Goal: Information Seeking & Learning: Learn about a topic

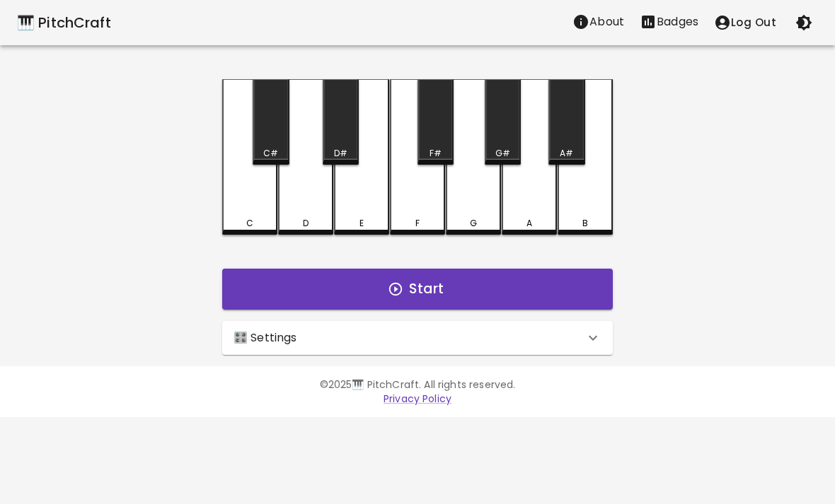
click at [562, 330] on div "🎛️ Settings" at bounding box center [408, 338] width 351 height 17
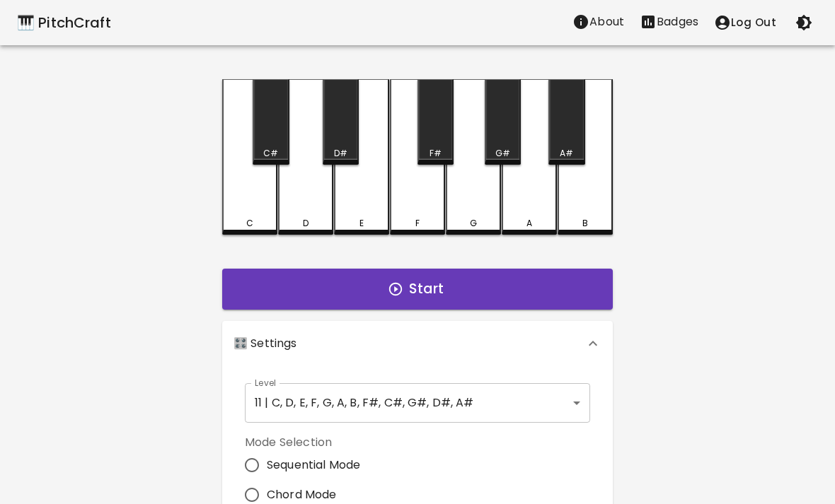
click at [539, 403] on body "🎹 PitchCraft About Badges Log Out C C# D D# E F F# G G# A A# B Start 🎛️ Setting…" at bounding box center [417, 428] width 835 height 857
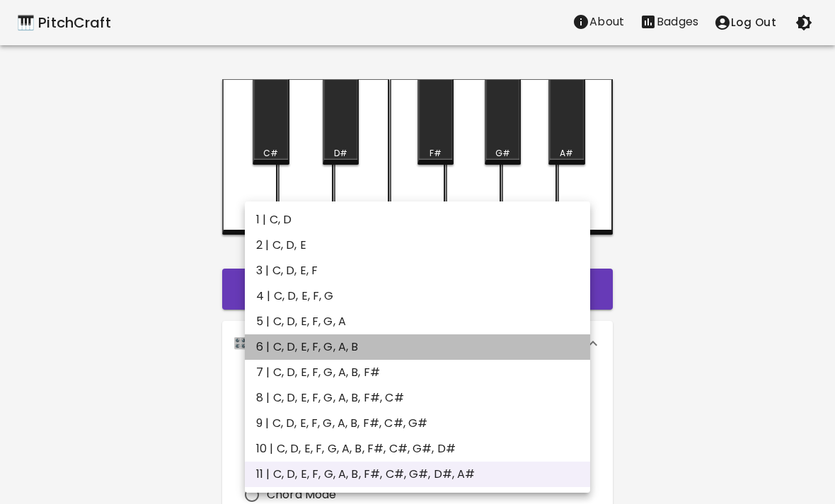
click at [528, 350] on li "6 | C, D, E, F, G, A, B" at bounding box center [417, 347] width 345 height 25
type input "11"
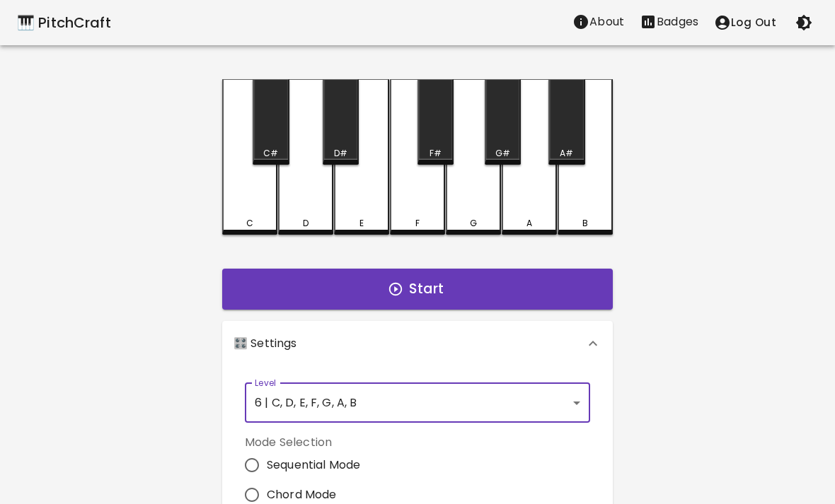
click at [547, 279] on button "Start" at bounding box center [417, 289] width 390 height 41
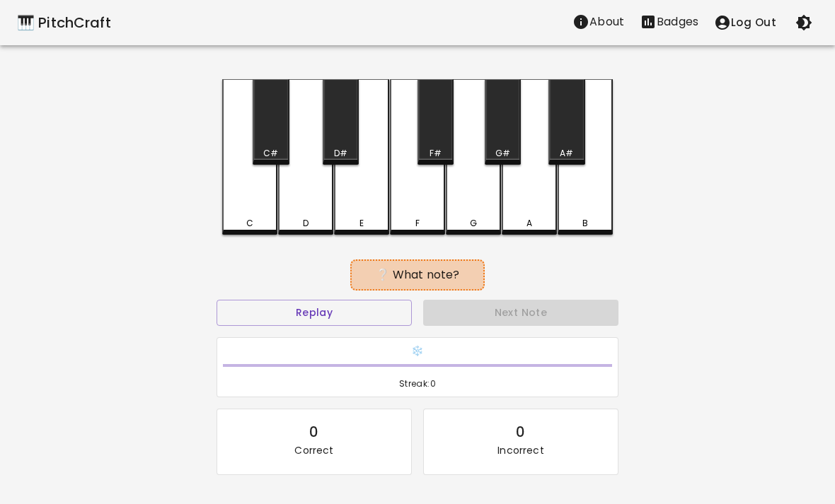
click at [557, 289] on div "❔ What note?" at bounding box center [417, 274] width 402 height 35
click at [598, 224] on div "B" at bounding box center [585, 223] width 52 height 13
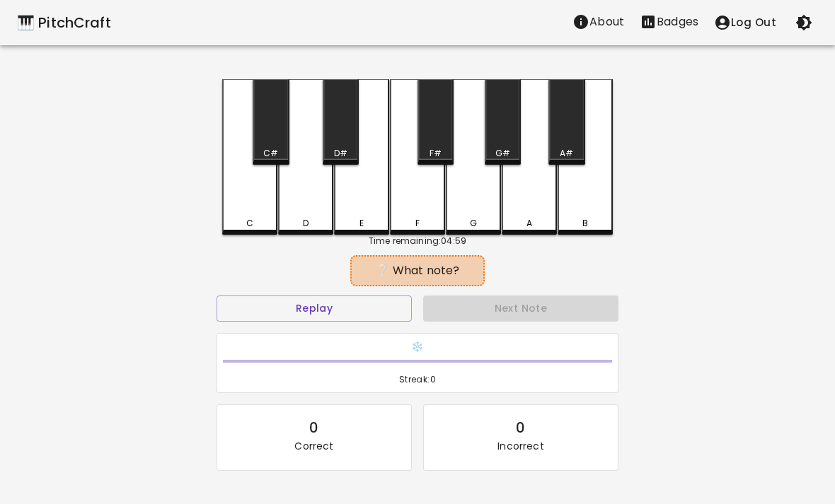
click at [598, 224] on div "B" at bounding box center [585, 223] width 52 height 13
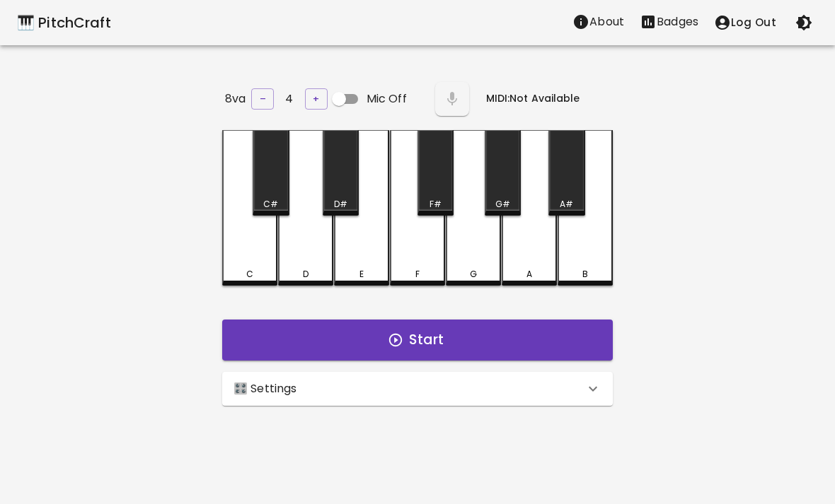
click at [556, 384] on div "🎛️ Settings" at bounding box center [408, 389] width 351 height 17
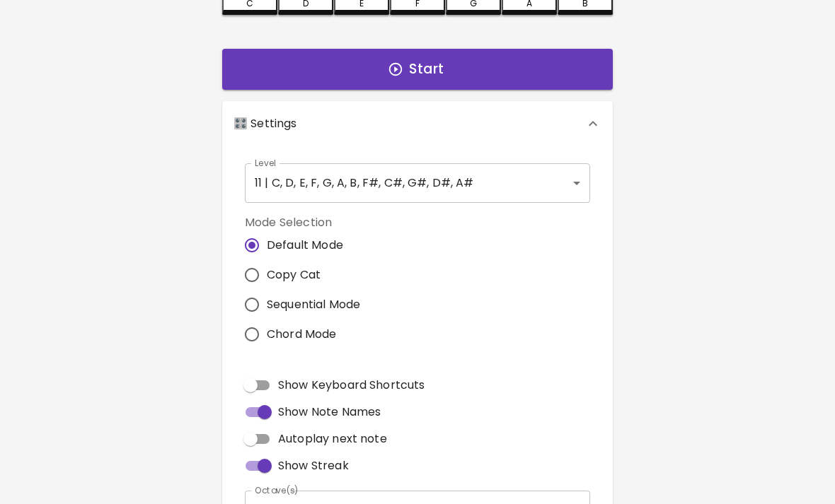
scroll to position [263, 0]
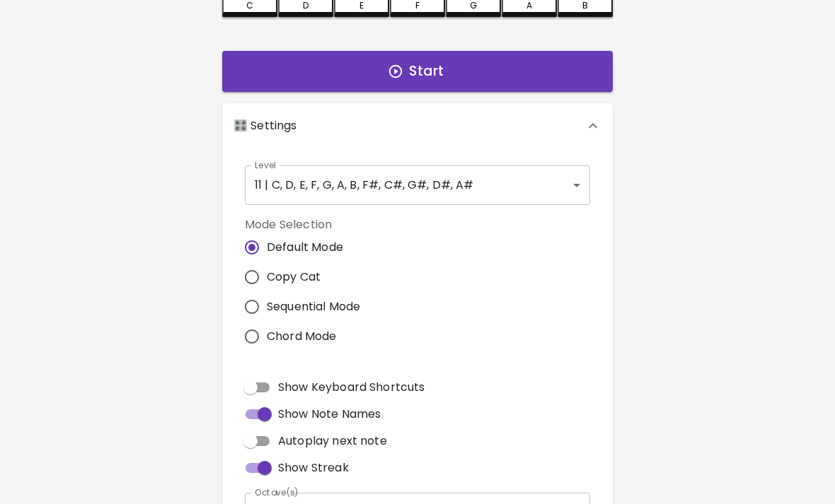
click at [271, 269] on span "Copy Cat" at bounding box center [294, 277] width 54 height 17
click at [267, 267] on input "Copy Cat" at bounding box center [252, 277] width 30 height 30
radio input "true"
click at [301, 273] on span "Copy Cat" at bounding box center [294, 277] width 54 height 17
click at [267, 273] on input "Copy Cat" at bounding box center [252, 277] width 30 height 30
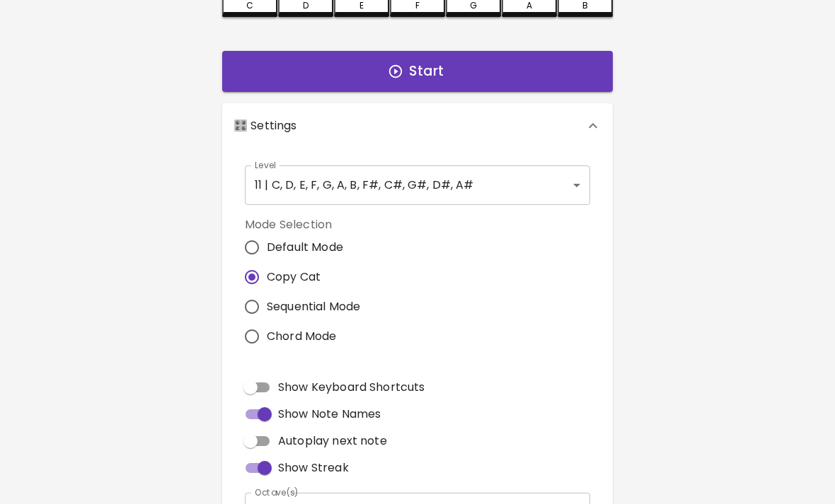
click at [536, 66] on button "Start" at bounding box center [417, 71] width 390 height 41
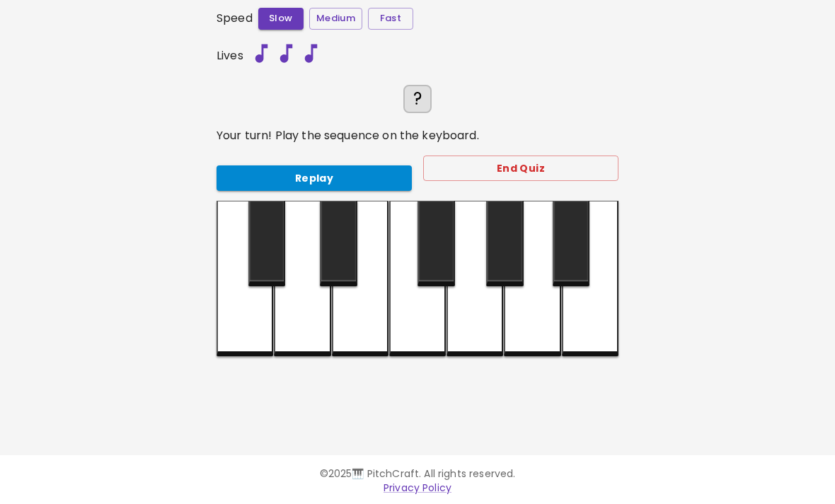
scroll to position [137, 0]
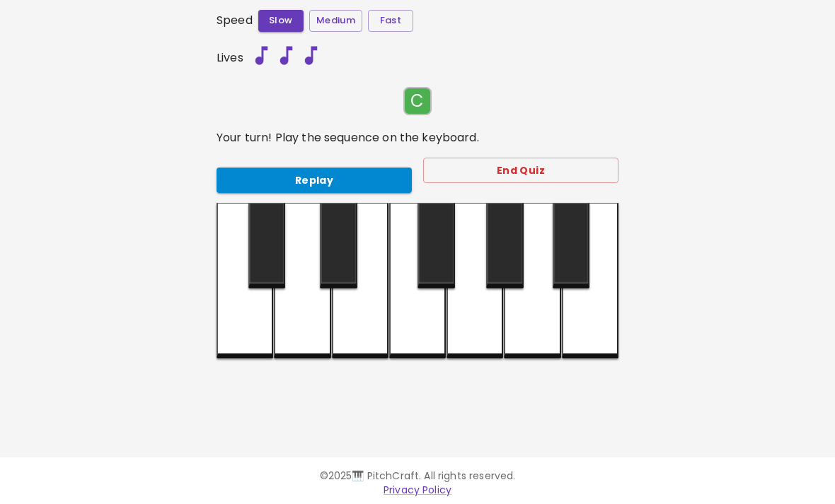
click at [249, 327] on div at bounding box center [244, 281] width 57 height 156
click at [244, 346] on div at bounding box center [244, 281] width 57 height 156
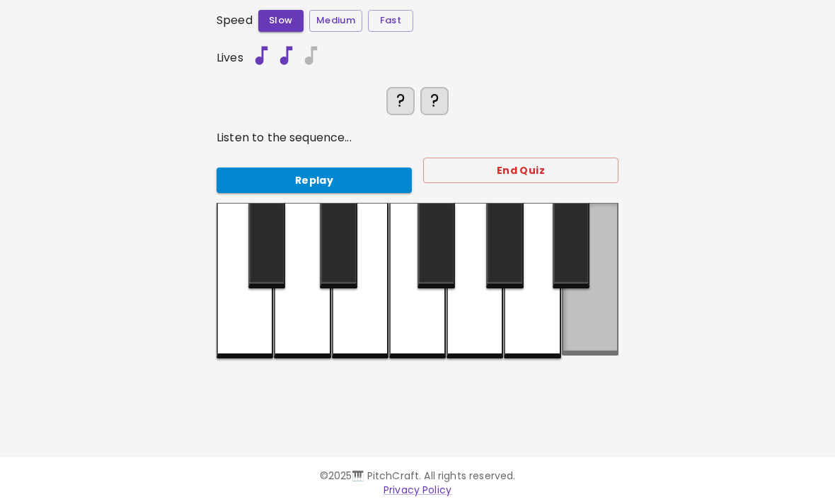
scroll to position [136, 0]
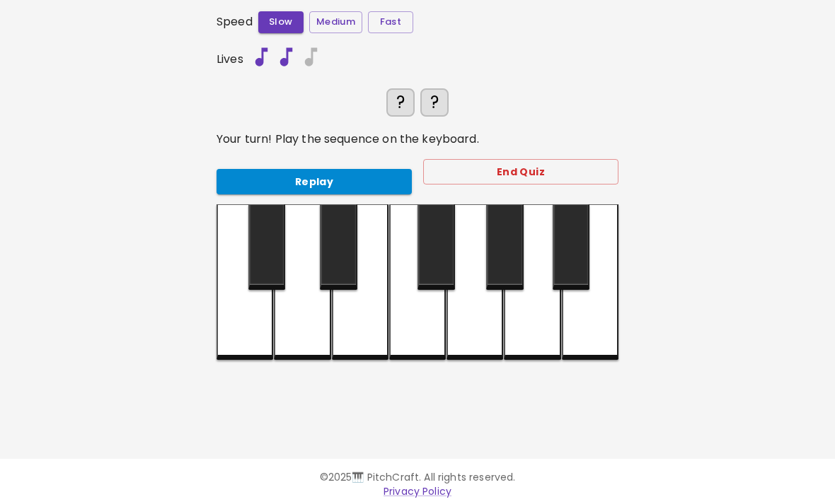
click at [215, 335] on div "8va – 4 + Mic Off MIDI: Not Available Speed Slow Medium Fast Lives ? ? Your tur…" at bounding box center [417, 195] width 424 height 504
click at [237, 332] on div at bounding box center [244, 282] width 57 height 156
click at [529, 331] on div at bounding box center [532, 282] width 57 height 156
click at [229, 340] on div at bounding box center [244, 282] width 57 height 156
click at [545, 320] on div at bounding box center [532, 282] width 57 height 156
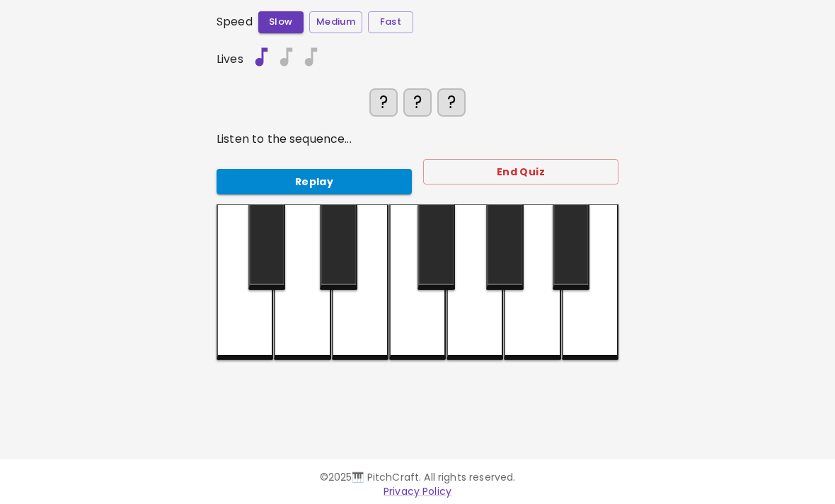
click at [366, 318] on div at bounding box center [360, 282] width 57 height 156
click at [240, 322] on div at bounding box center [244, 282] width 57 height 156
click at [533, 323] on div at bounding box center [532, 282] width 57 height 156
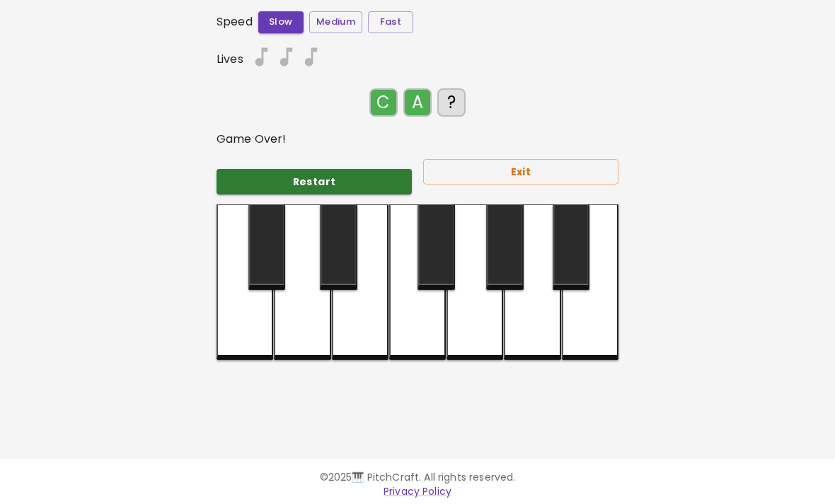
click at [431, 310] on div at bounding box center [417, 282] width 57 height 156
click at [359, 173] on button "Restart" at bounding box center [313, 182] width 195 height 26
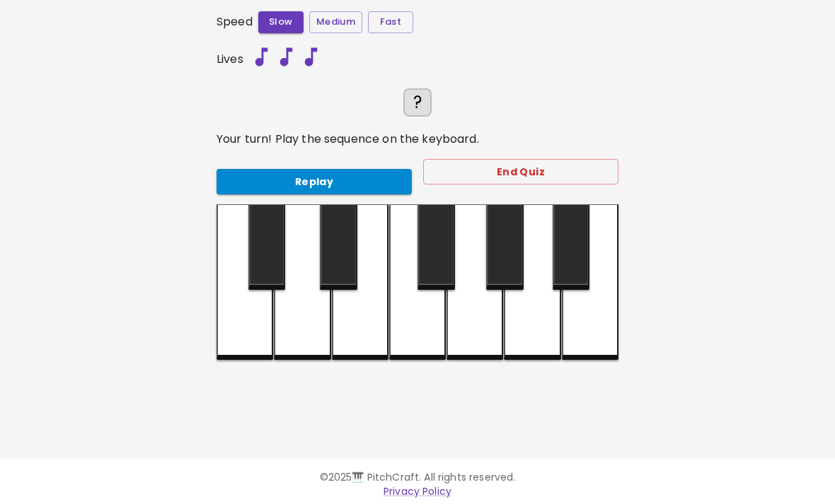
click at [237, 328] on div at bounding box center [244, 282] width 57 height 156
click at [397, 179] on button "Replay" at bounding box center [313, 182] width 195 height 26
click at [397, 178] on button "Replay" at bounding box center [313, 182] width 195 height 26
click at [372, 185] on button "Replay" at bounding box center [313, 182] width 195 height 26
click at [371, 184] on button "Replay" at bounding box center [313, 182] width 195 height 26
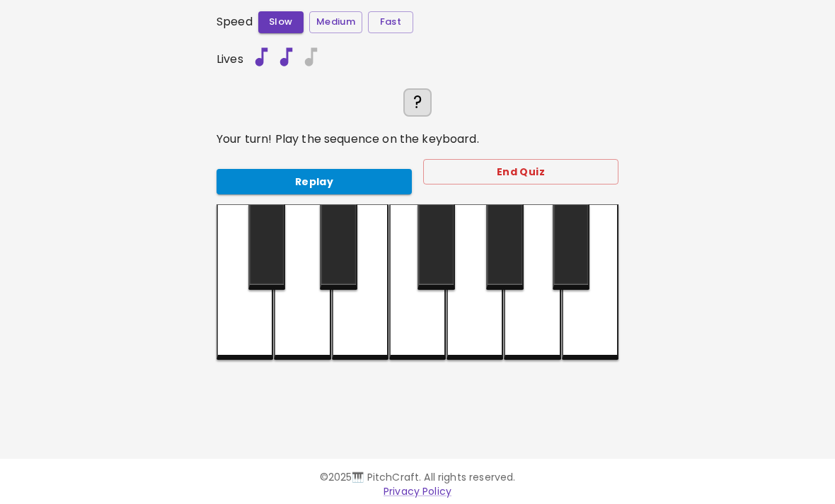
click at [358, 185] on button "Replay" at bounding box center [313, 182] width 195 height 26
click at [357, 185] on button "Replay" at bounding box center [313, 182] width 195 height 26
click at [350, 186] on button "Replay" at bounding box center [313, 182] width 195 height 26
click at [352, 181] on button "Replay" at bounding box center [313, 182] width 195 height 26
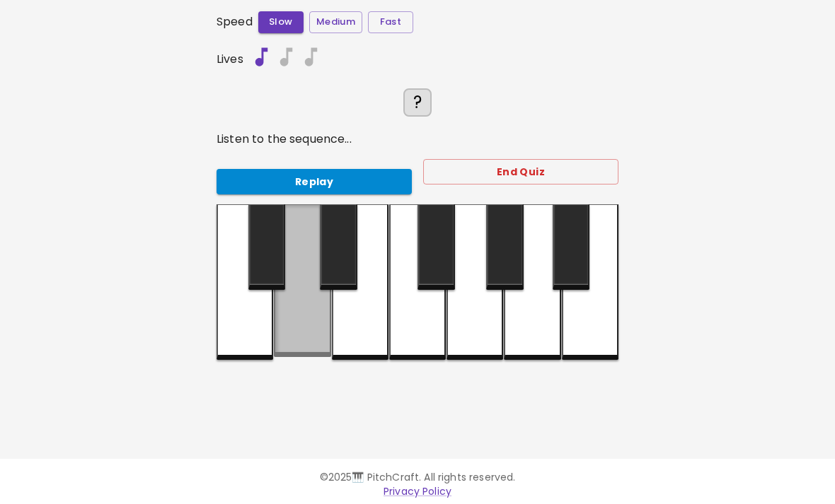
click at [318, 330] on div at bounding box center [302, 280] width 57 height 153
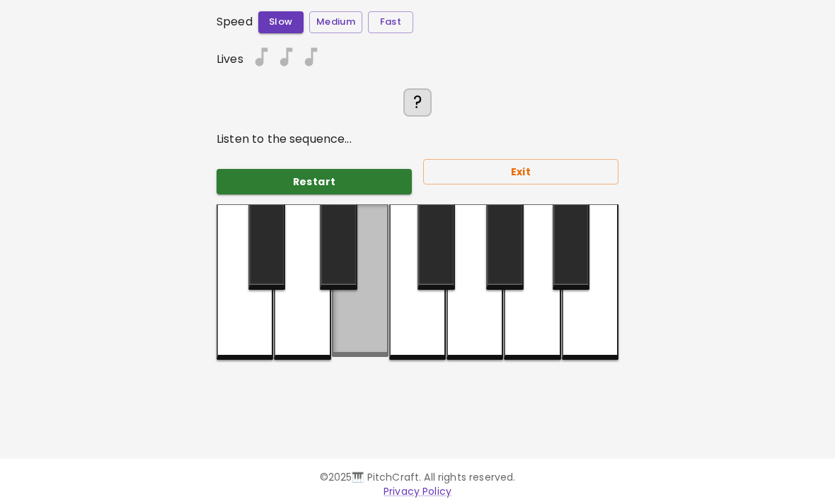
click at [356, 340] on div at bounding box center [360, 280] width 57 height 153
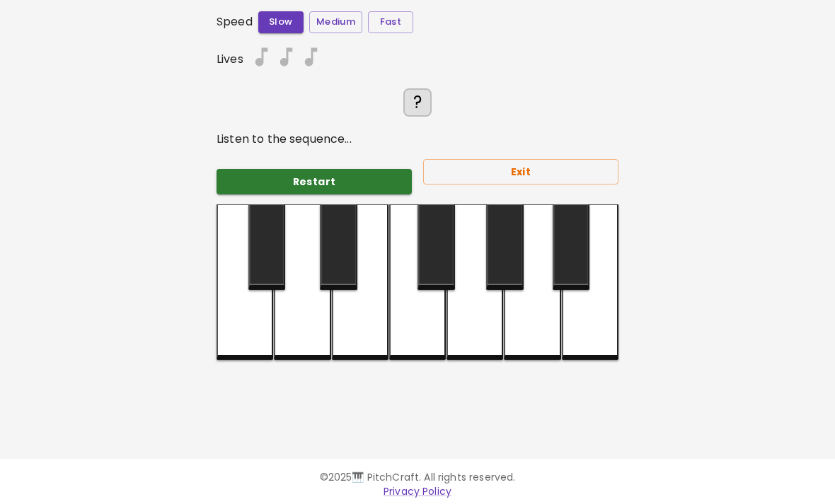
click at [358, 338] on div at bounding box center [360, 282] width 57 height 156
click at [376, 332] on div at bounding box center [360, 282] width 57 height 156
click at [367, 319] on div at bounding box center [360, 282] width 57 height 156
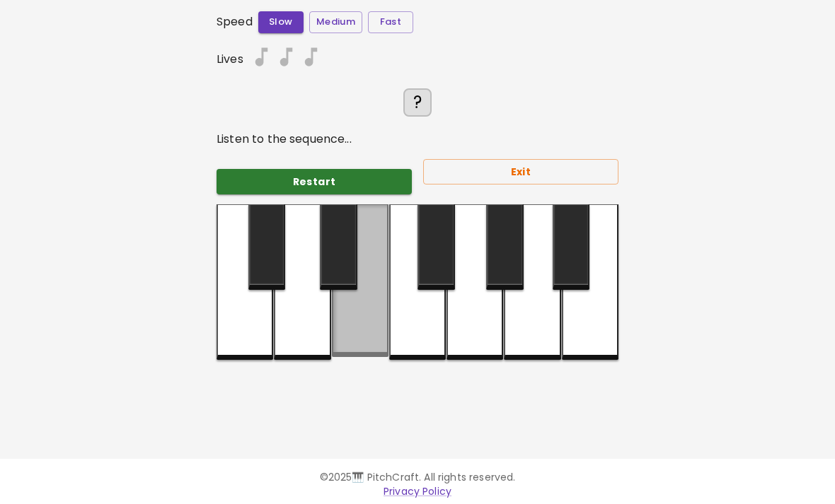
click at [366, 318] on div at bounding box center [360, 280] width 57 height 153
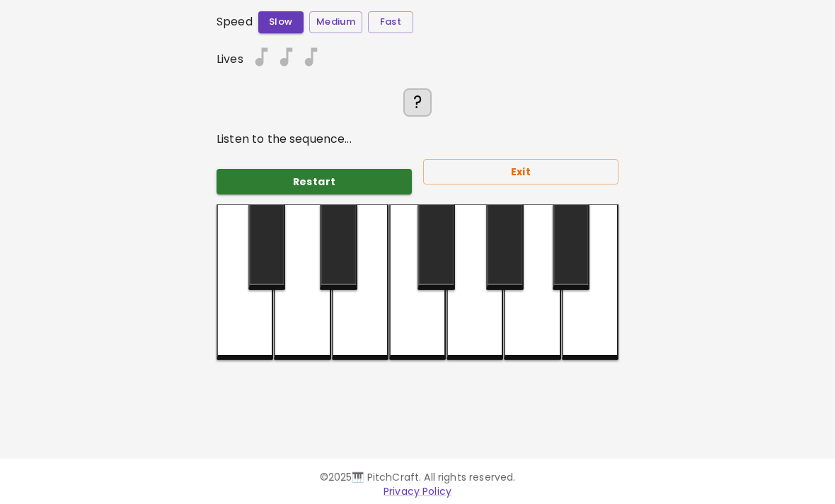
click at [372, 330] on div at bounding box center [360, 282] width 57 height 156
click at [371, 330] on div at bounding box center [360, 282] width 57 height 156
click at [368, 323] on div at bounding box center [360, 282] width 57 height 156
click at [367, 322] on div at bounding box center [360, 282] width 57 height 156
click at [362, 318] on div at bounding box center [360, 282] width 57 height 156
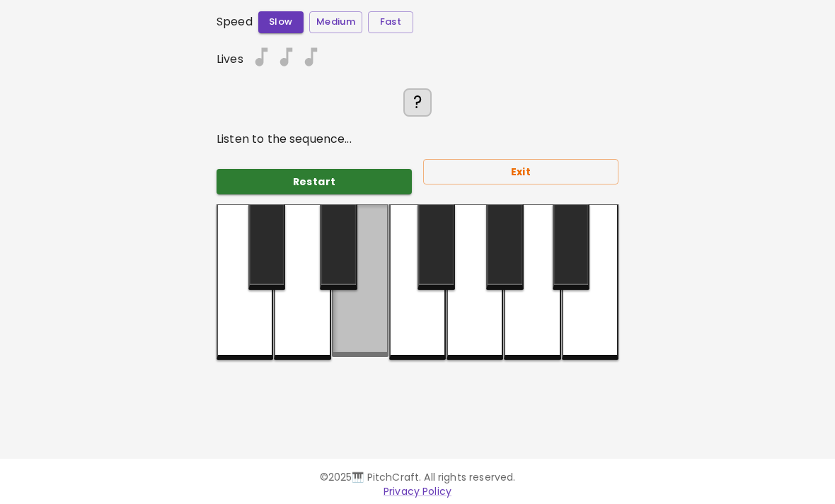
click at [352, 313] on div at bounding box center [360, 280] width 57 height 153
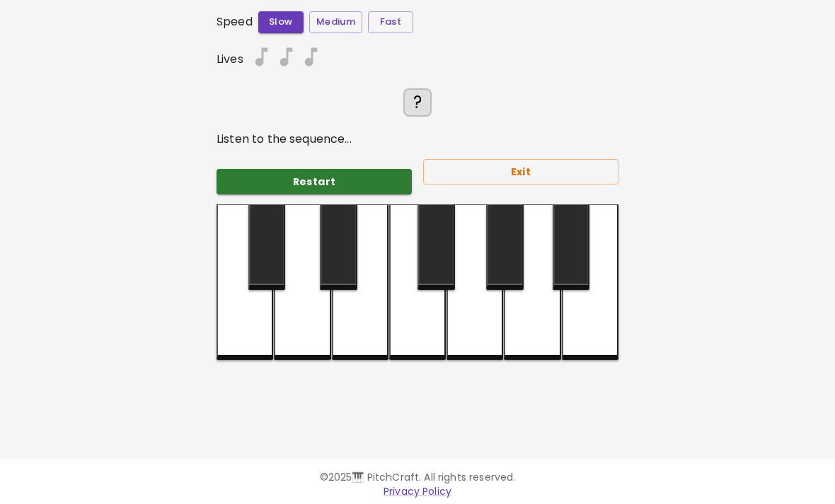
click at [350, 318] on div at bounding box center [360, 282] width 57 height 156
click at [366, 303] on div at bounding box center [360, 282] width 57 height 156
click at [376, 313] on div at bounding box center [360, 282] width 57 height 156
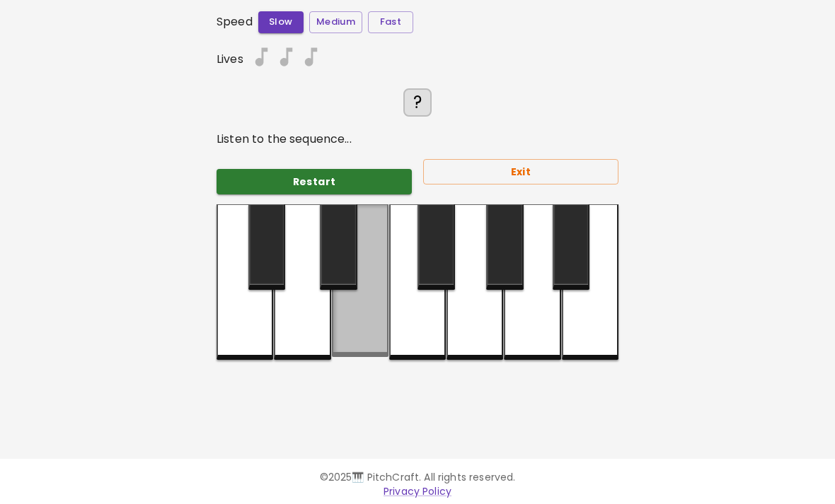
click at [373, 331] on div at bounding box center [360, 280] width 57 height 153
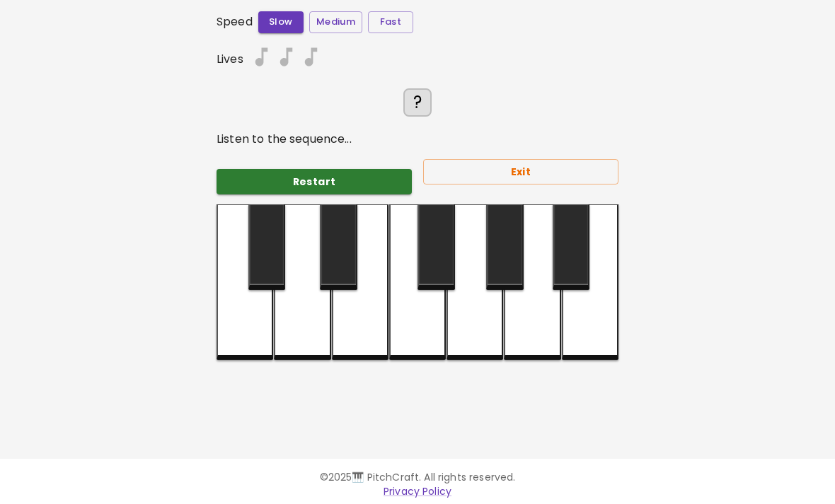
click at [373, 330] on div at bounding box center [360, 282] width 57 height 156
click at [366, 330] on div at bounding box center [360, 282] width 57 height 156
click at [364, 329] on div at bounding box center [360, 282] width 57 height 156
click at [363, 329] on div at bounding box center [360, 282] width 57 height 156
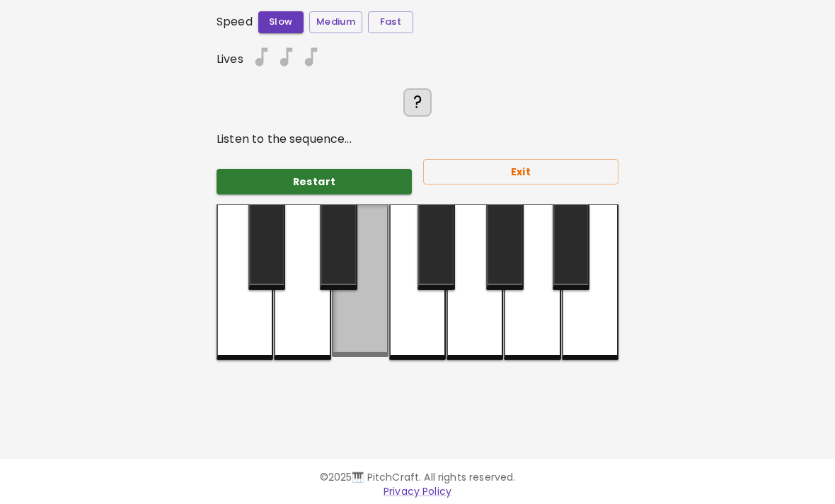
click at [361, 321] on div at bounding box center [360, 280] width 57 height 153
click at [361, 320] on div at bounding box center [360, 280] width 57 height 153
click at [375, 328] on div at bounding box center [360, 280] width 57 height 153
click at [346, 325] on div at bounding box center [360, 280] width 57 height 153
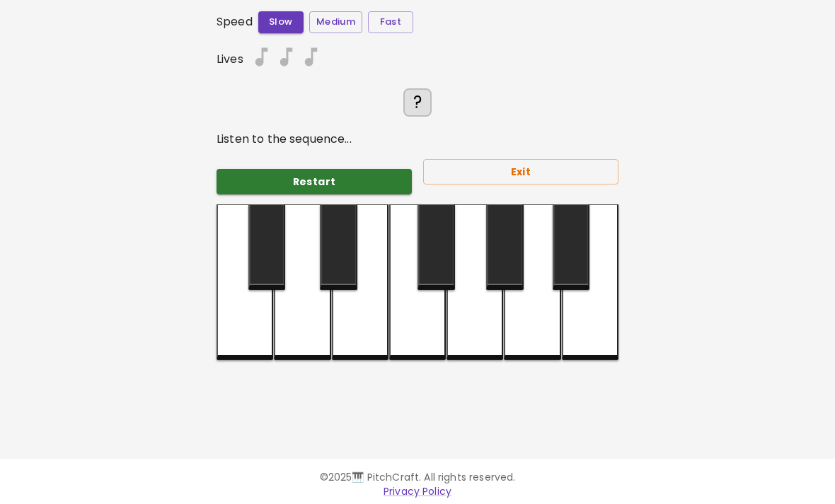
click at [365, 337] on div at bounding box center [360, 282] width 57 height 156
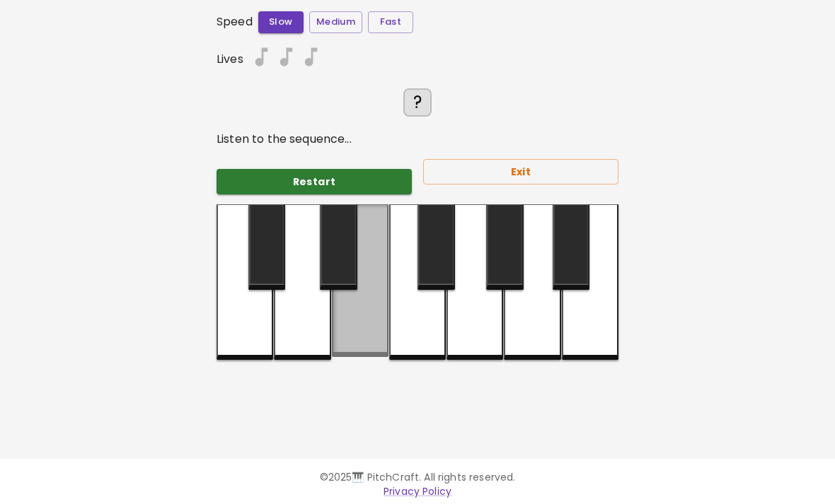
click at [362, 346] on div at bounding box center [360, 280] width 57 height 153
click at [360, 340] on div at bounding box center [360, 280] width 57 height 153
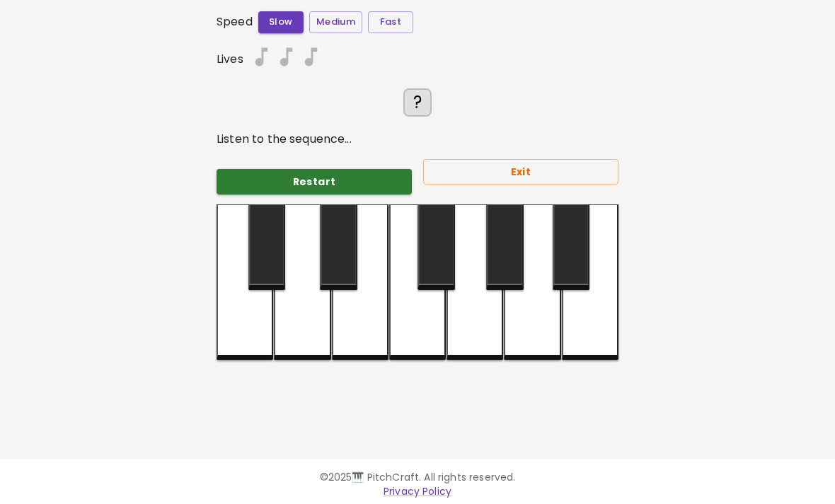
click at [357, 325] on div at bounding box center [360, 282] width 57 height 156
click at [359, 328] on div at bounding box center [360, 282] width 57 height 156
click at [354, 332] on div at bounding box center [360, 282] width 57 height 156
click at [354, 328] on div at bounding box center [360, 282] width 57 height 156
click at [277, 302] on div at bounding box center [302, 282] width 57 height 156
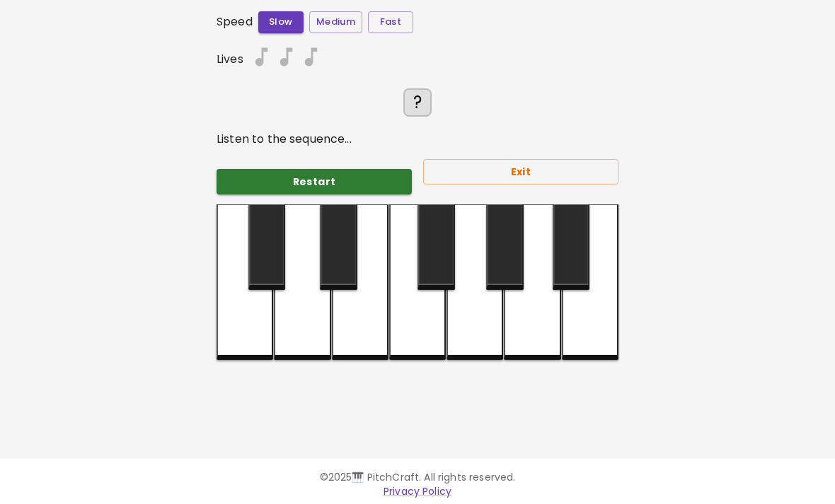
click at [255, 328] on div at bounding box center [244, 282] width 57 height 156
click at [243, 325] on div at bounding box center [244, 282] width 57 height 156
click at [231, 329] on div at bounding box center [244, 282] width 57 height 156
click at [231, 330] on div at bounding box center [244, 282] width 57 height 156
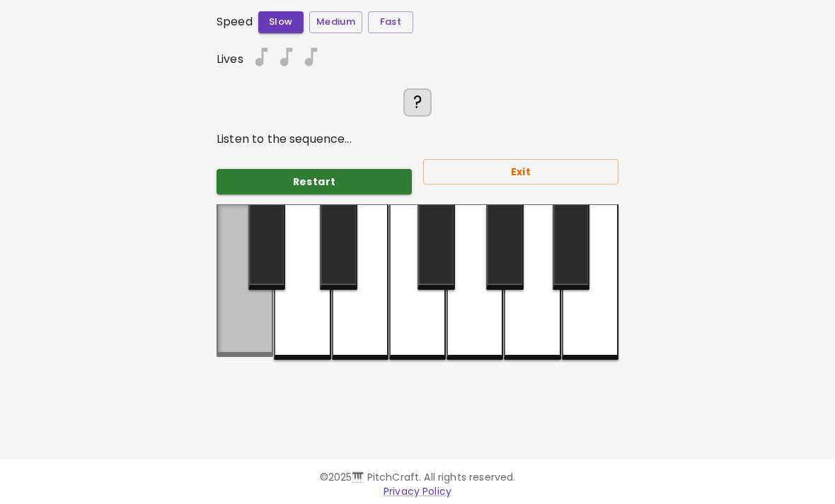
click at [244, 294] on div at bounding box center [244, 280] width 57 height 153
click at [242, 293] on div at bounding box center [244, 280] width 57 height 153
click at [233, 296] on div at bounding box center [244, 280] width 57 height 153
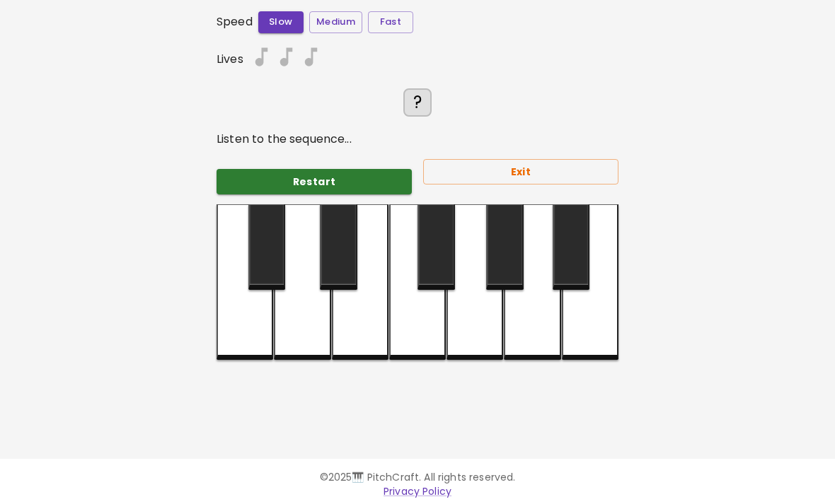
click at [256, 300] on div at bounding box center [244, 282] width 57 height 156
click at [232, 336] on div at bounding box center [244, 282] width 57 height 156
click at [340, 183] on button "Restart" at bounding box center [313, 182] width 195 height 26
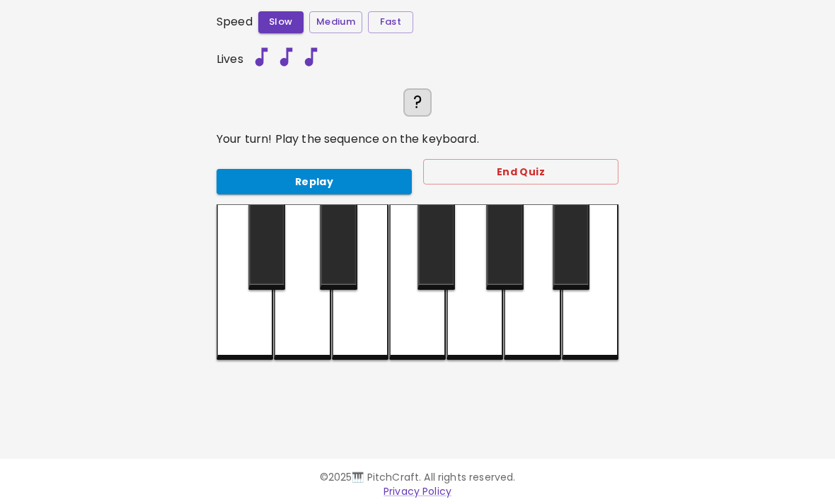
click at [361, 330] on div at bounding box center [360, 282] width 57 height 156
click at [357, 328] on div at bounding box center [360, 282] width 57 height 156
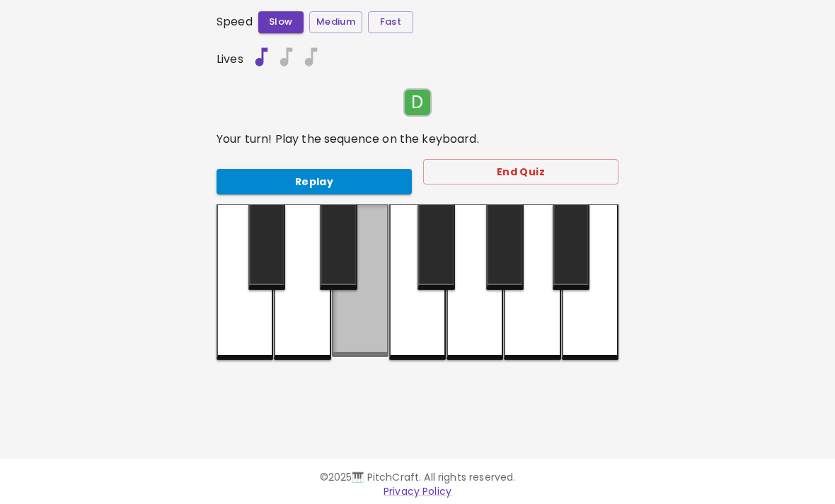
click at [335, 330] on div at bounding box center [360, 280] width 57 height 153
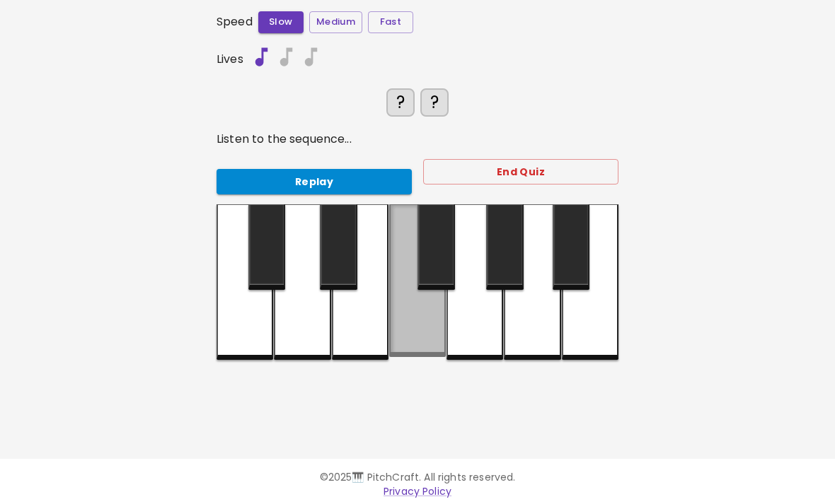
click at [410, 325] on div at bounding box center [417, 280] width 57 height 153
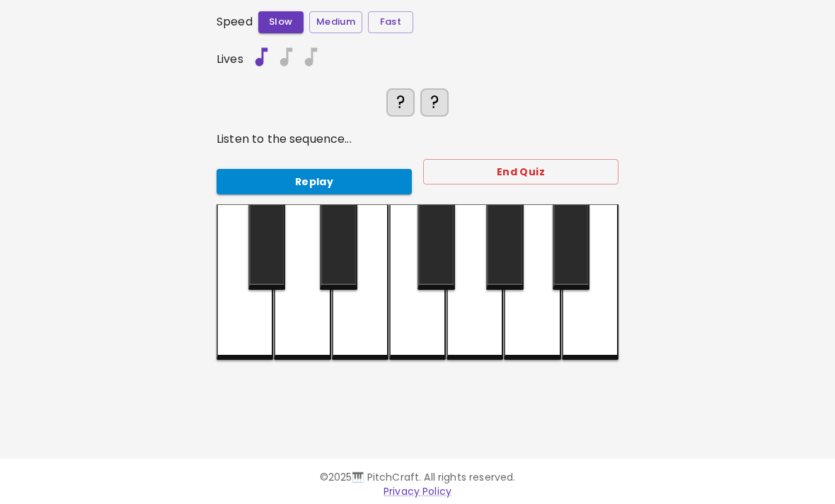
click at [465, 328] on div at bounding box center [474, 282] width 57 height 156
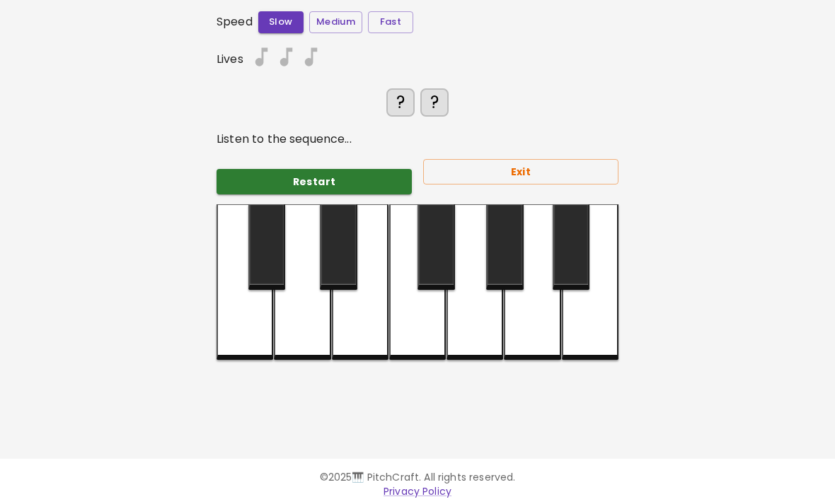
click at [514, 346] on div at bounding box center [532, 282] width 57 height 156
click at [567, 320] on div at bounding box center [590, 282] width 57 height 156
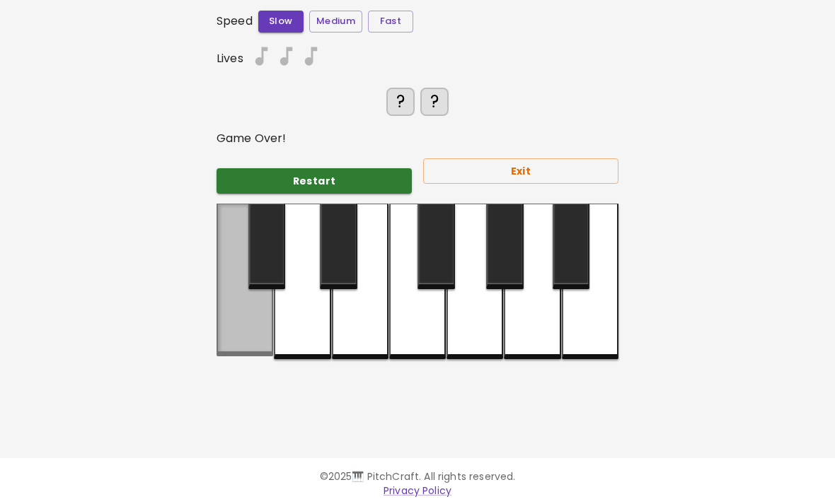
click at [268, 291] on div at bounding box center [244, 280] width 57 height 153
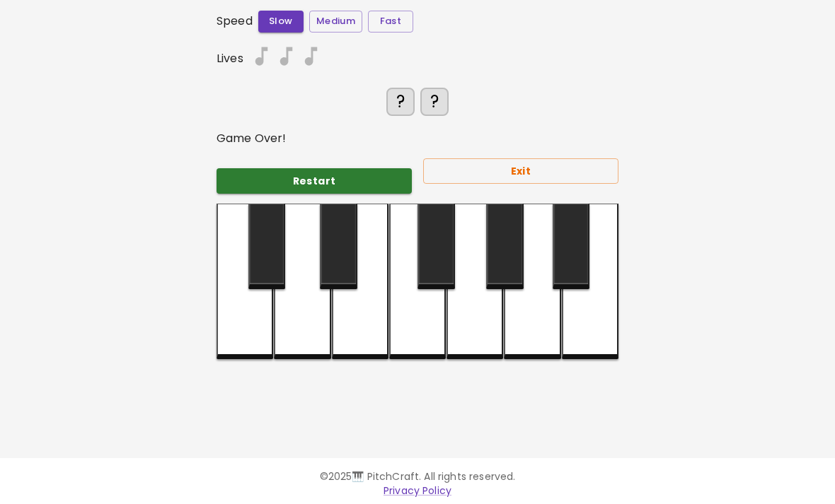
click at [302, 318] on div at bounding box center [302, 282] width 57 height 156
click at [317, 250] on div at bounding box center [302, 282] width 57 height 156
click at [363, 322] on div at bounding box center [360, 282] width 57 height 156
click at [429, 313] on div at bounding box center [417, 282] width 57 height 156
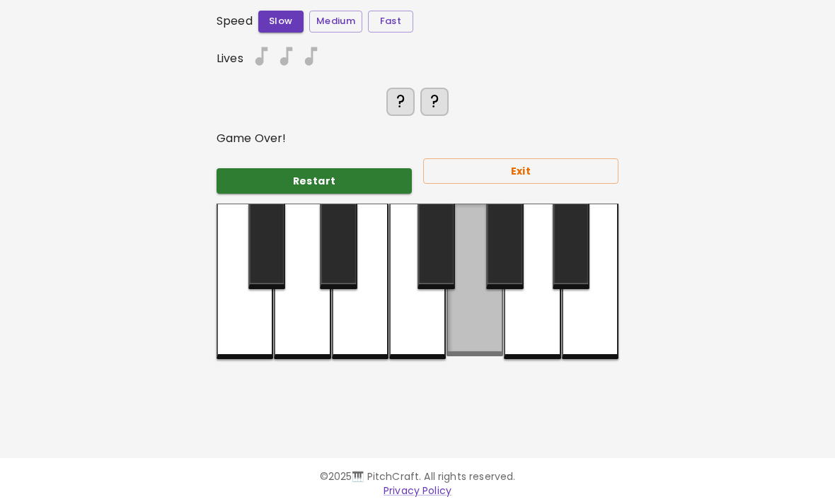
click at [429, 313] on div at bounding box center [417, 282] width 57 height 156
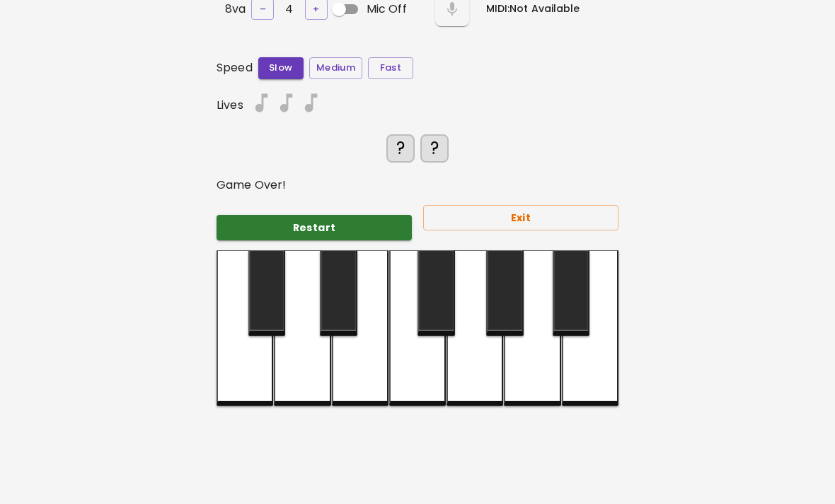
scroll to position [91, 0]
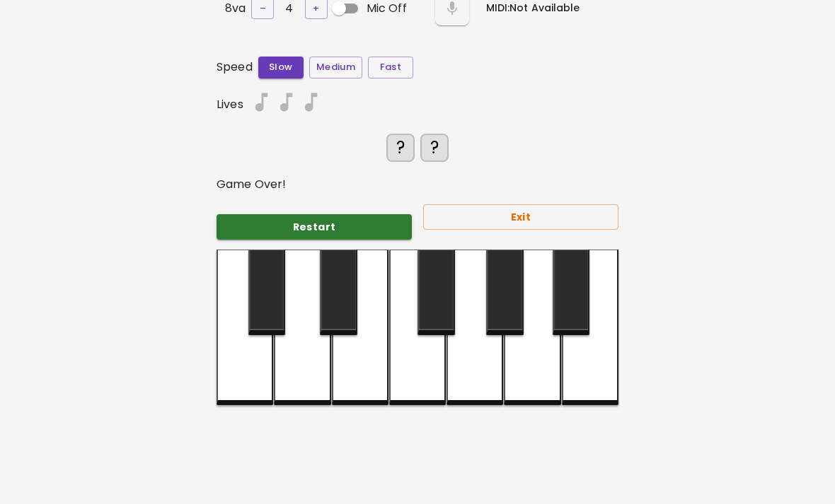
click at [529, 292] on div at bounding box center [532, 328] width 57 height 156
click at [544, 378] on div at bounding box center [532, 328] width 57 height 156
click at [530, 278] on div at bounding box center [532, 328] width 57 height 156
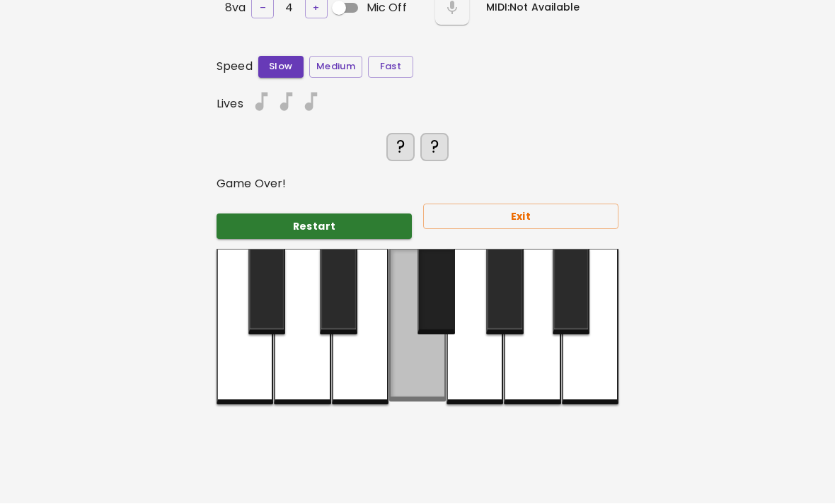
click at [415, 323] on div at bounding box center [417, 326] width 57 height 153
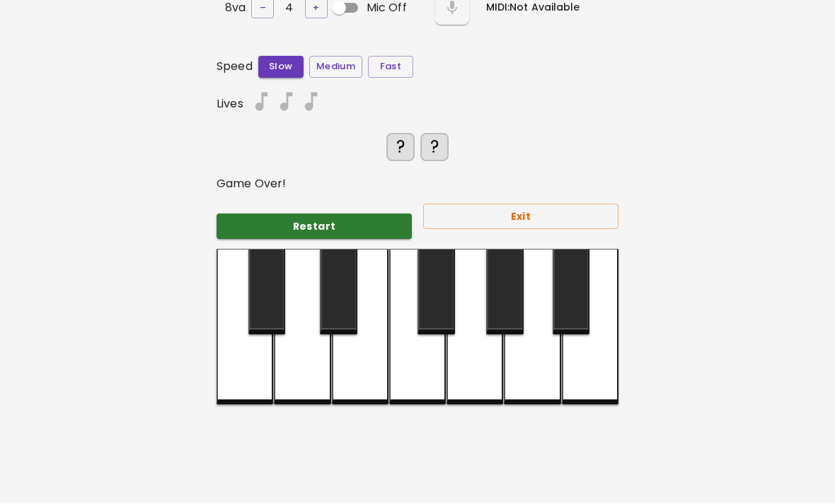
click at [338, 348] on div at bounding box center [360, 327] width 57 height 156
click at [319, 328] on div at bounding box center [302, 327] width 57 height 156
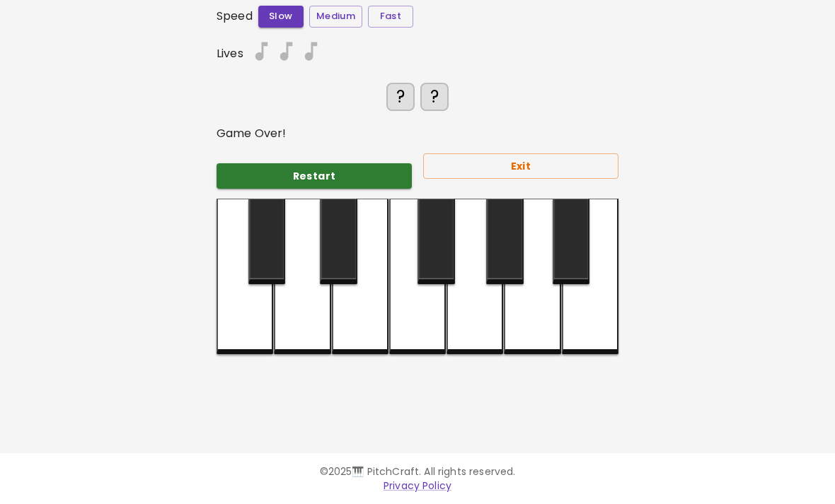
click at [335, 237] on div at bounding box center [360, 277] width 57 height 156
click at [364, 275] on div at bounding box center [360, 277] width 57 height 156
click at [491, 248] on div at bounding box center [474, 277] width 57 height 156
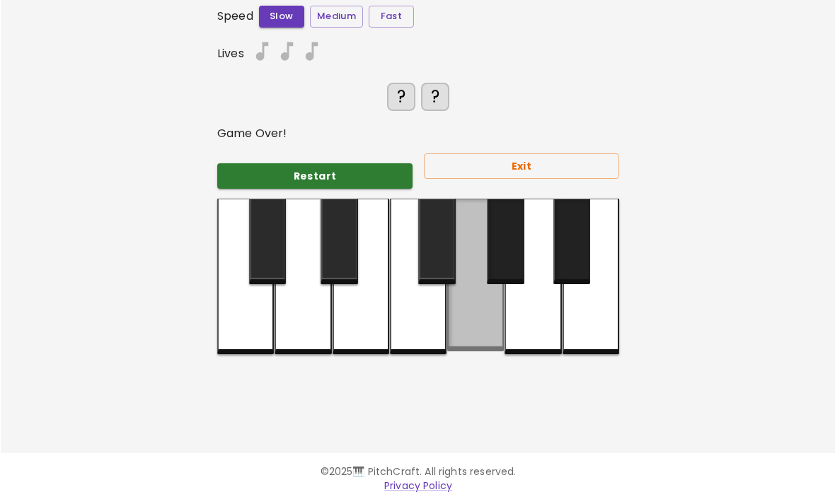
scroll to position [184, 0]
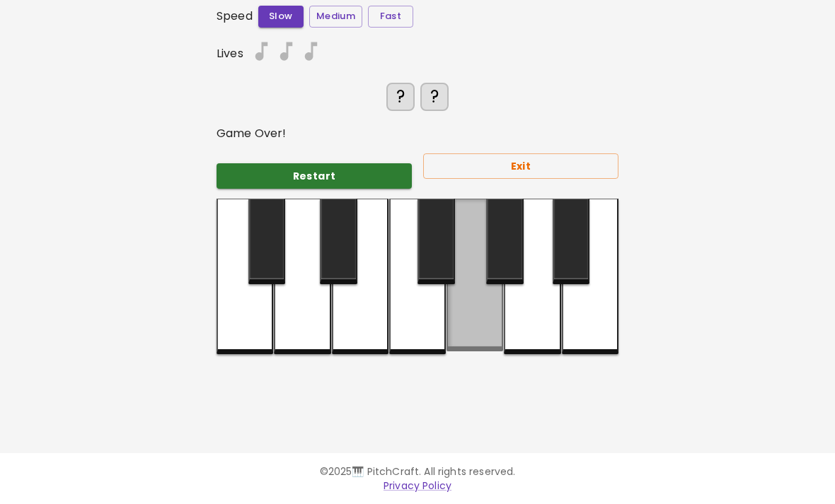
click at [471, 265] on div at bounding box center [474, 275] width 57 height 153
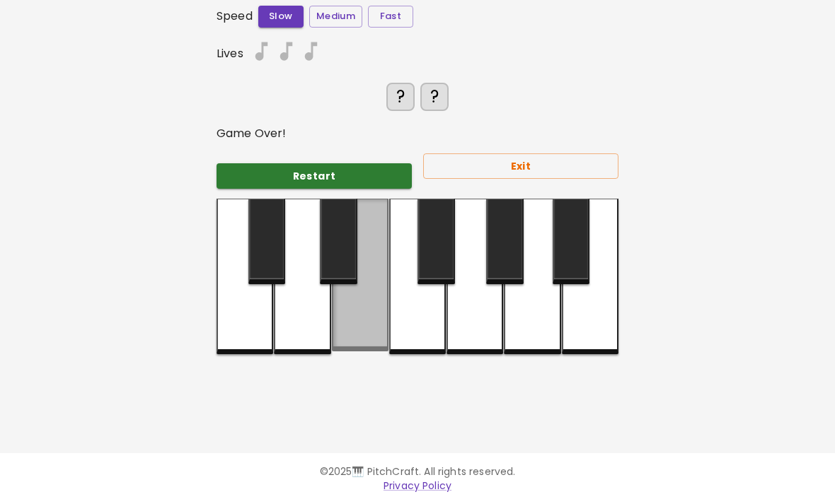
click at [383, 288] on div at bounding box center [360, 275] width 57 height 153
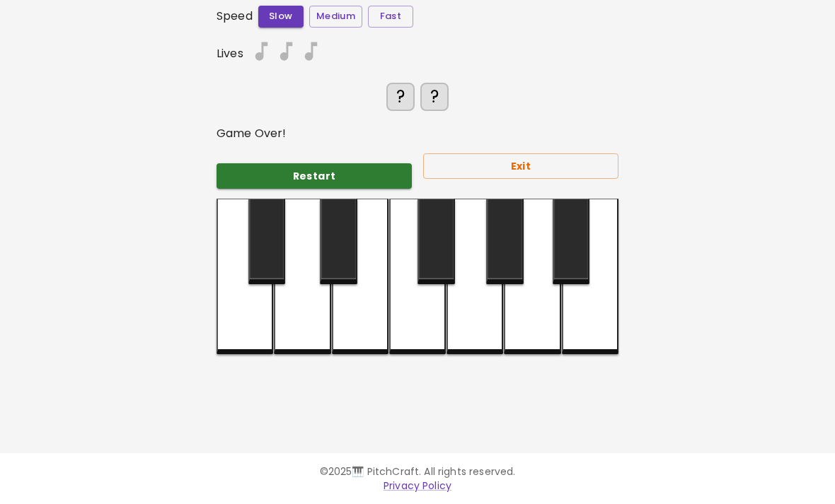
click at [271, 272] on div at bounding box center [244, 277] width 57 height 156
click at [270, 201] on div at bounding box center [266, 242] width 37 height 86
click at [296, 274] on div at bounding box center [302, 277] width 57 height 156
click at [347, 199] on div at bounding box center [338, 242] width 37 height 86
click at [357, 266] on div at bounding box center [360, 277] width 57 height 156
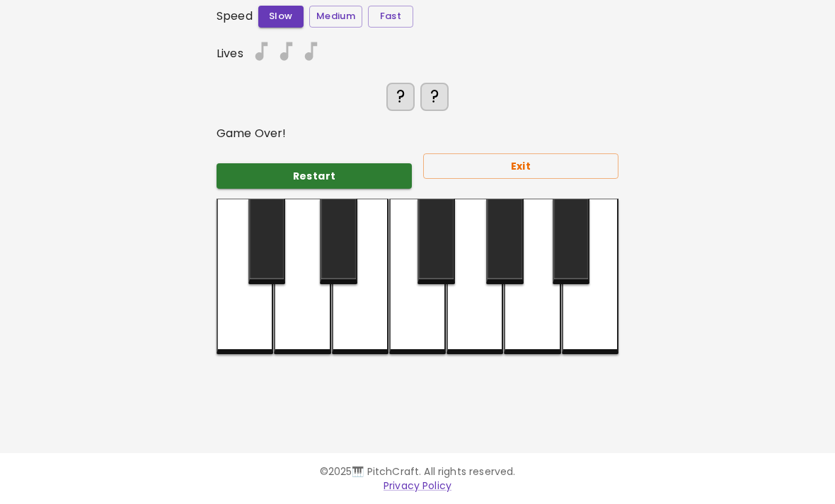
scroll to position [186, 0]
click at [427, 199] on div at bounding box center [435, 242] width 37 height 86
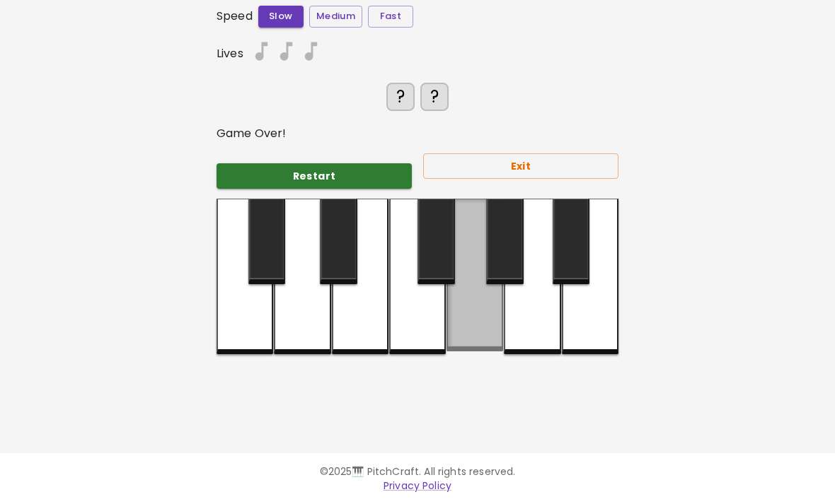
click at [482, 274] on div at bounding box center [474, 275] width 57 height 153
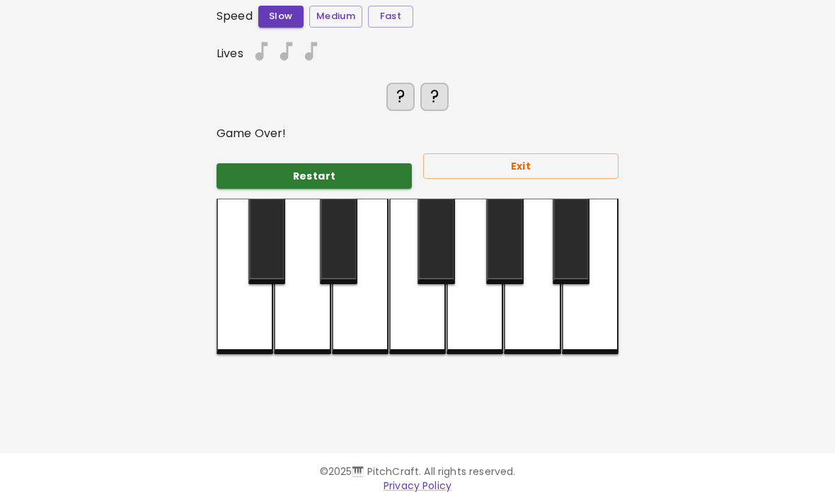
click at [509, 199] on div at bounding box center [504, 242] width 37 height 86
click at [546, 255] on div at bounding box center [532, 277] width 57 height 156
click at [569, 199] on div at bounding box center [570, 242] width 37 height 86
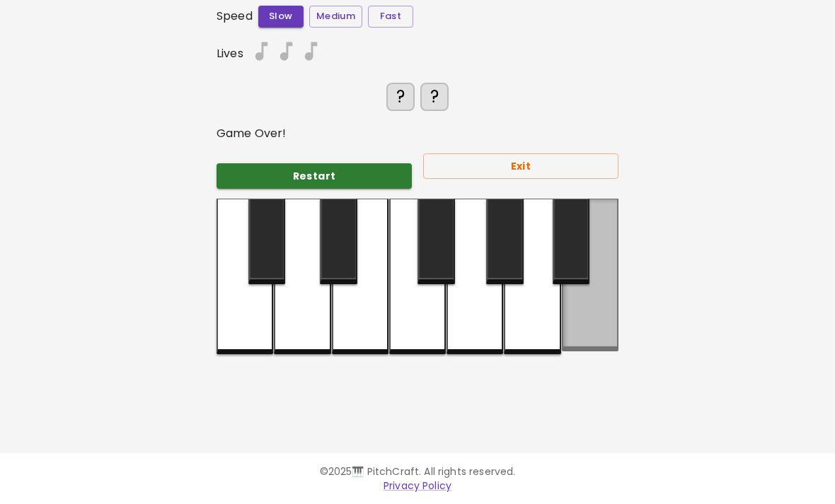
click at [585, 294] on div at bounding box center [590, 275] width 57 height 153
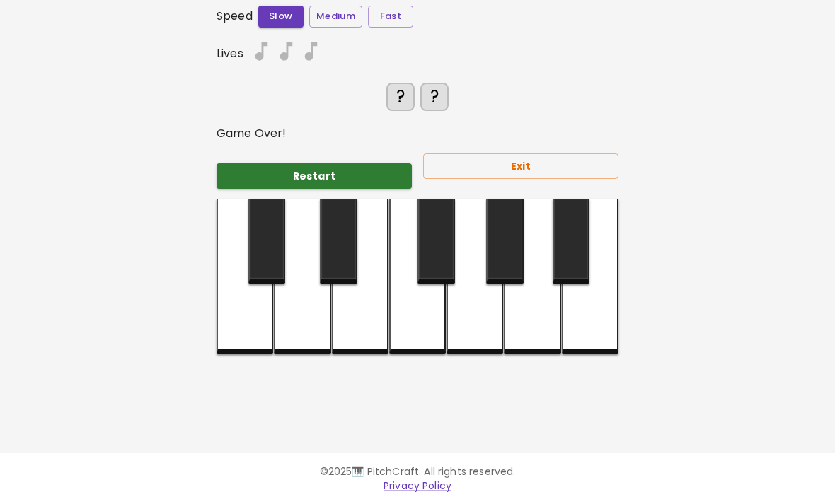
click at [486, 284] on div at bounding box center [474, 277] width 57 height 156
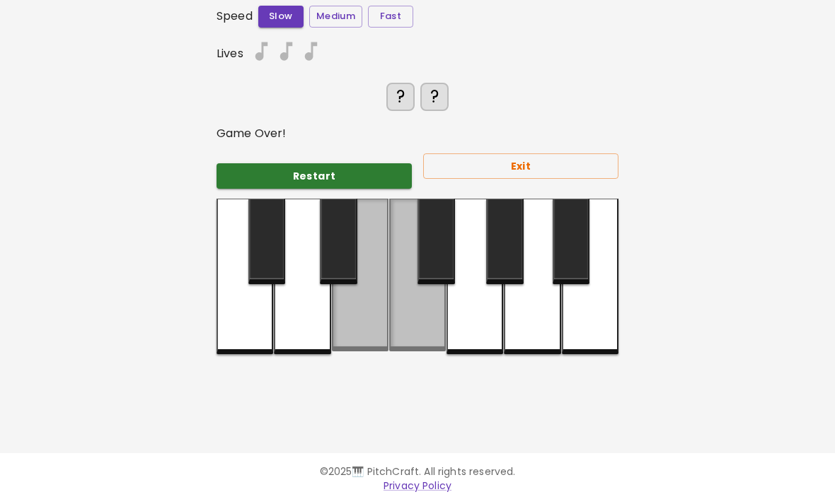
click at [392, 279] on div at bounding box center [417, 275] width 57 height 153
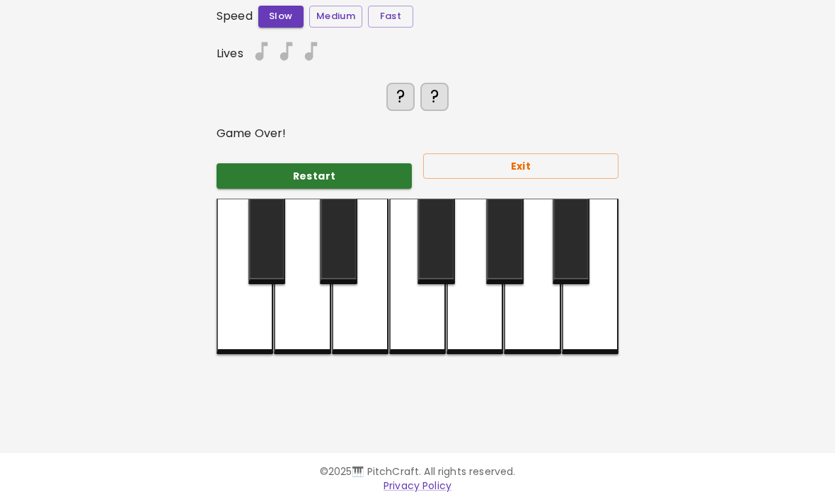
click at [243, 246] on div at bounding box center [244, 277] width 57 height 156
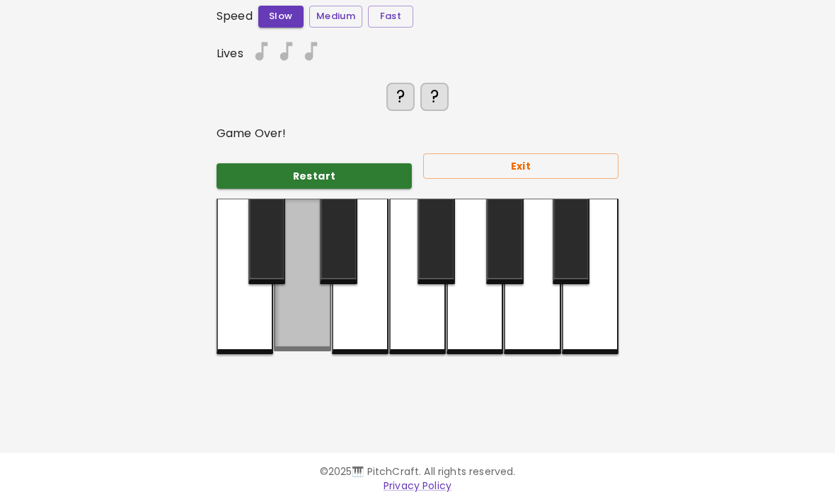
click at [321, 276] on div at bounding box center [302, 275] width 57 height 153
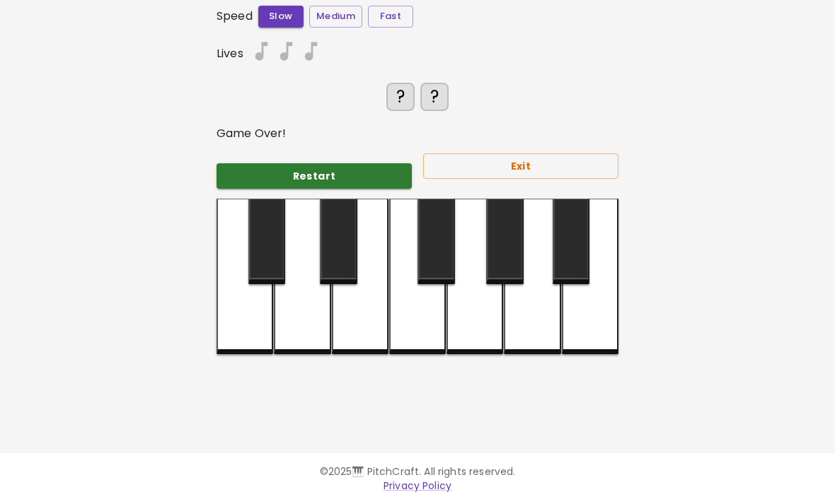
click at [372, 301] on div at bounding box center [360, 277] width 57 height 156
click at [400, 283] on div at bounding box center [417, 277] width 57 height 156
click at [494, 279] on div at bounding box center [474, 277] width 57 height 156
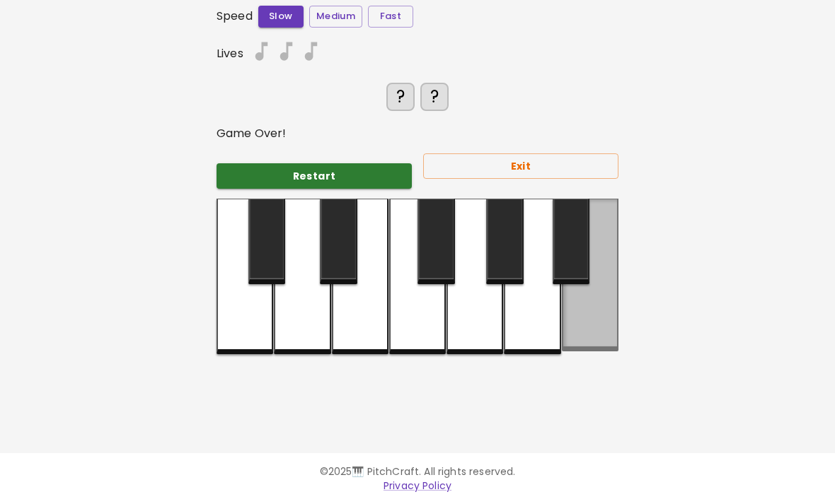
click at [579, 303] on div at bounding box center [590, 275] width 57 height 153
click at [595, 299] on div at bounding box center [590, 275] width 57 height 153
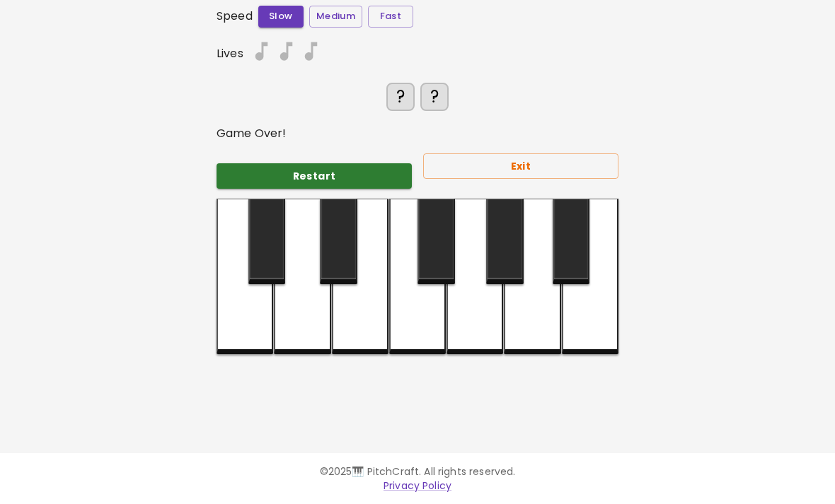
click at [560, 291] on div at bounding box center [532, 277] width 57 height 156
click at [543, 296] on div at bounding box center [532, 277] width 57 height 156
click at [495, 287] on div at bounding box center [474, 277] width 57 height 156
click at [448, 244] on div at bounding box center [435, 242] width 37 height 86
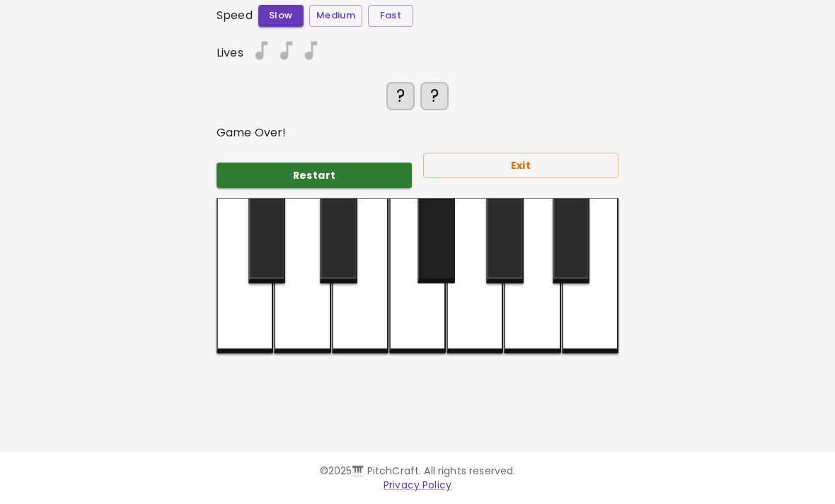
scroll to position [163, 0]
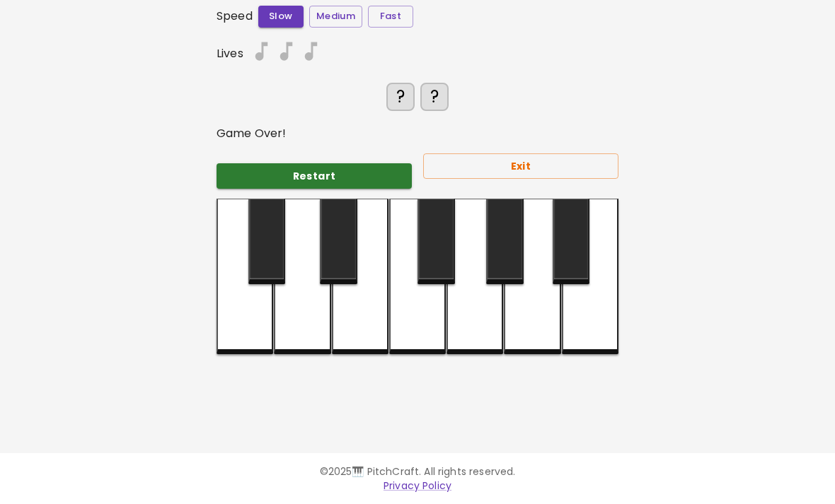
click at [388, 279] on div at bounding box center [360, 277] width 57 height 156
click at [366, 299] on div at bounding box center [360, 277] width 57 height 156
click at [316, 313] on div at bounding box center [302, 277] width 57 height 156
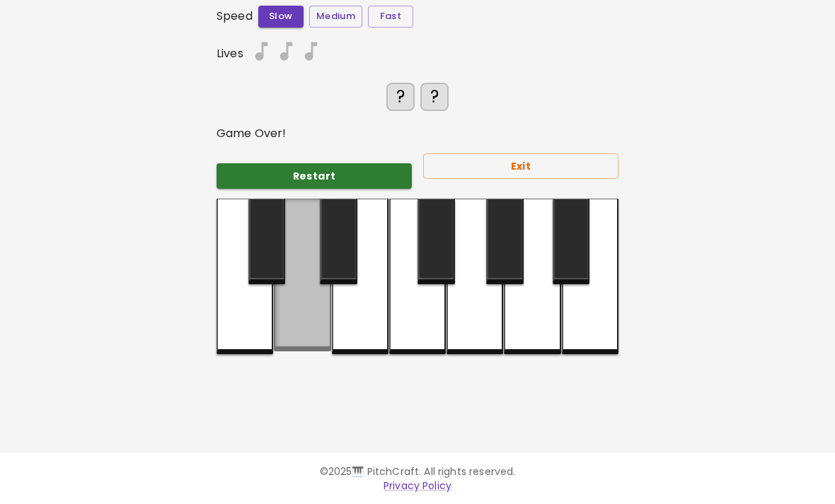
click at [286, 303] on div at bounding box center [302, 275] width 57 height 153
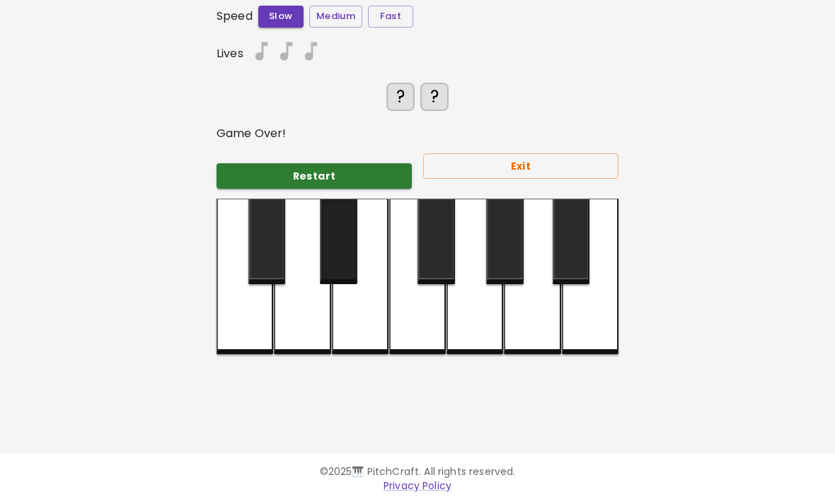
click at [341, 272] on div at bounding box center [360, 277] width 57 height 156
click at [381, 284] on div at bounding box center [360, 277] width 57 height 156
click at [410, 294] on div at bounding box center [417, 277] width 57 height 156
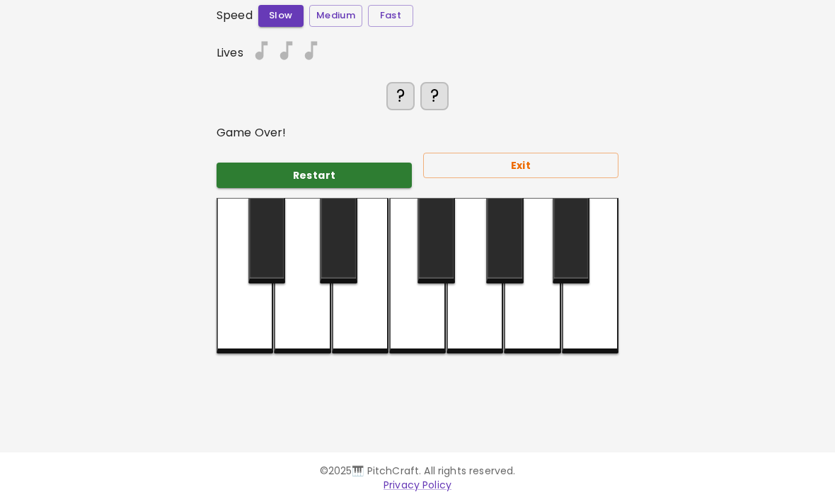
click at [467, 285] on div at bounding box center [474, 277] width 57 height 156
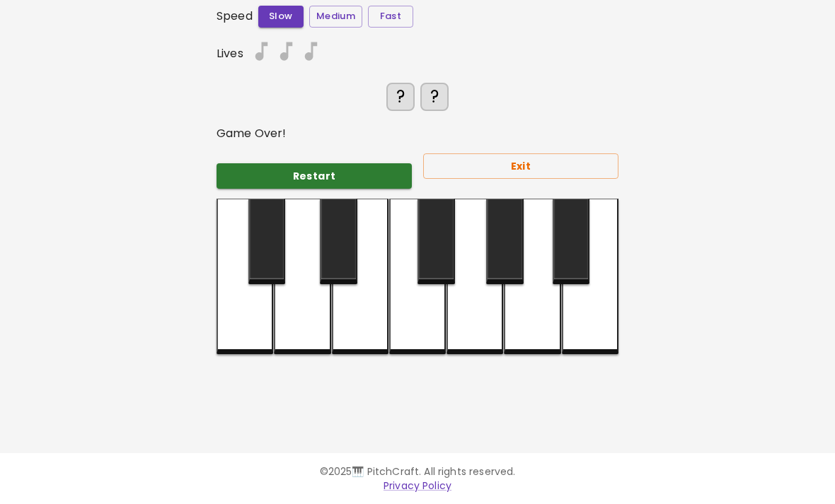
click at [492, 300] on div at bounding box center [474, 277] width 57 height 156
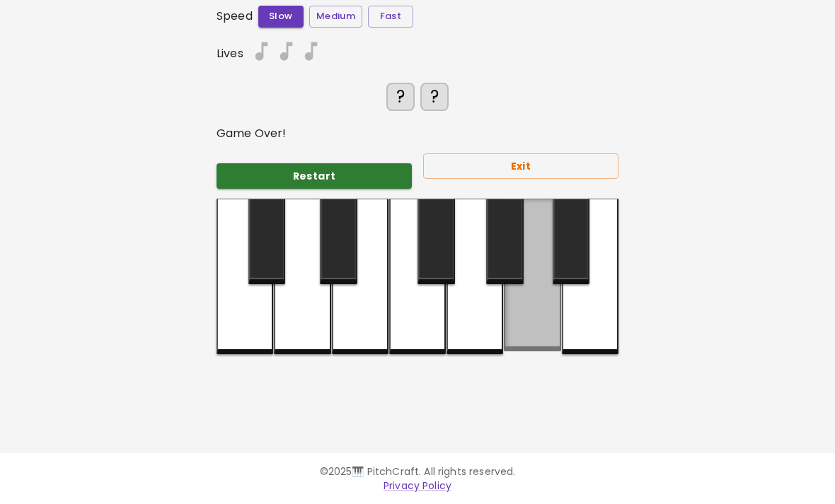
click at [521, 301] on div at bounding box center [532, 275] width 57 height 153
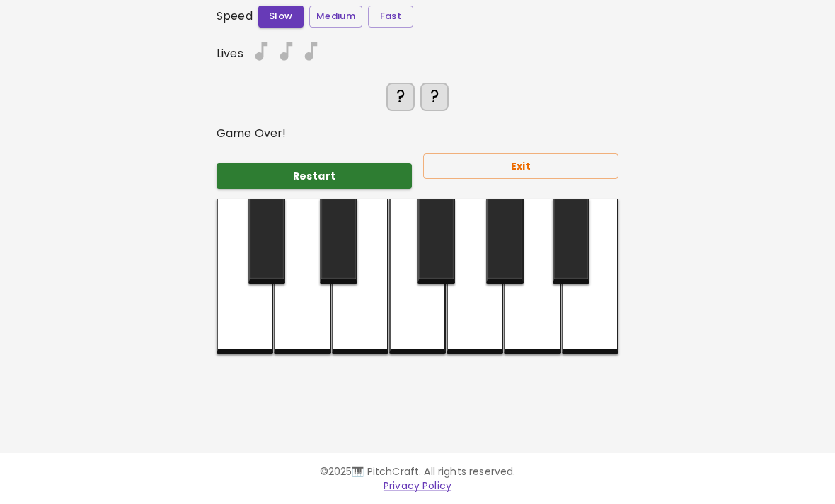
click at [554, 308] on div at bounding box center [532, 277] width 57 height 156
click at [569, 312] on div at bounding box center [590, 277] width 57 height 156
click at [579, 300] on div at bounding box center [590, 277] width 57 height 156
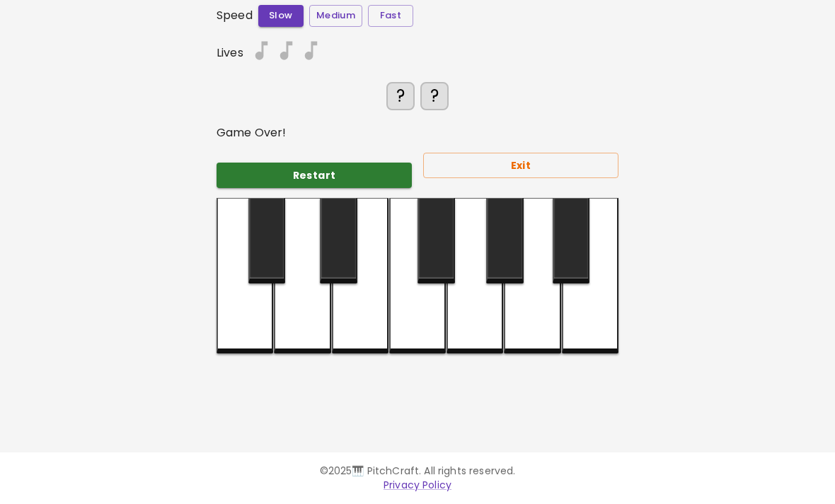
scroll to position [161, 0]
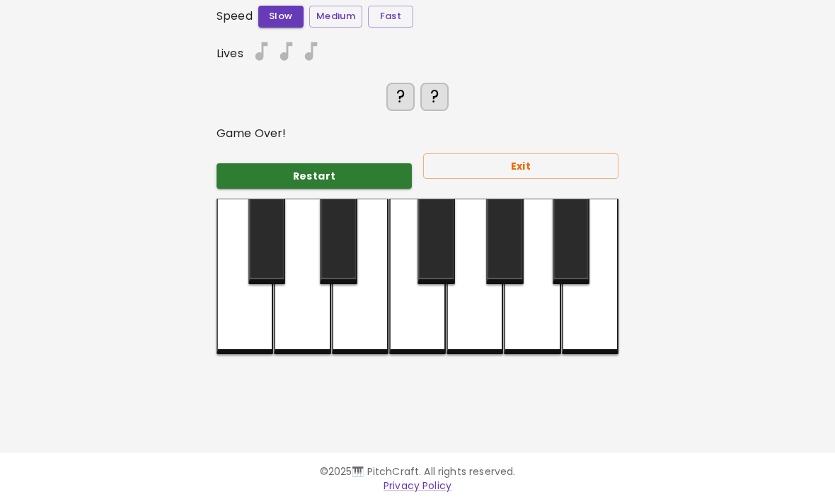
click at [539, 292] on div at bounding box center [532, 277] width 57 height 156
click at [526, 287] on div at bounding box center [532, 277] width 57 height 156
click at [510, 279] on div at bounding box center [532, 277] width 57 height 156
click at [485, 303] on div at bounding box center [474, 277] width 57 height 156
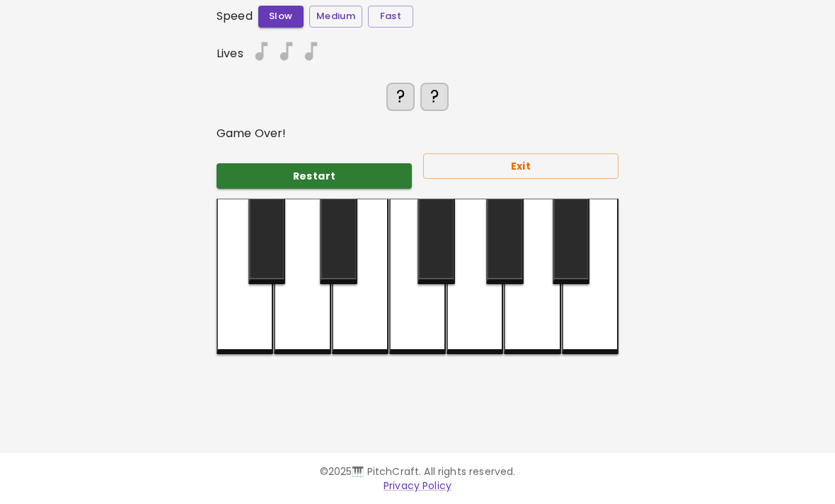
click at [423, 308] on div at bounding box center [417, 277] width 57 height 156
click at [390, 236] on div at bounding box center [417, 277] width 57 height 156
click at [383, 245] on div at bounding box center [360, 277] width 57 height 156
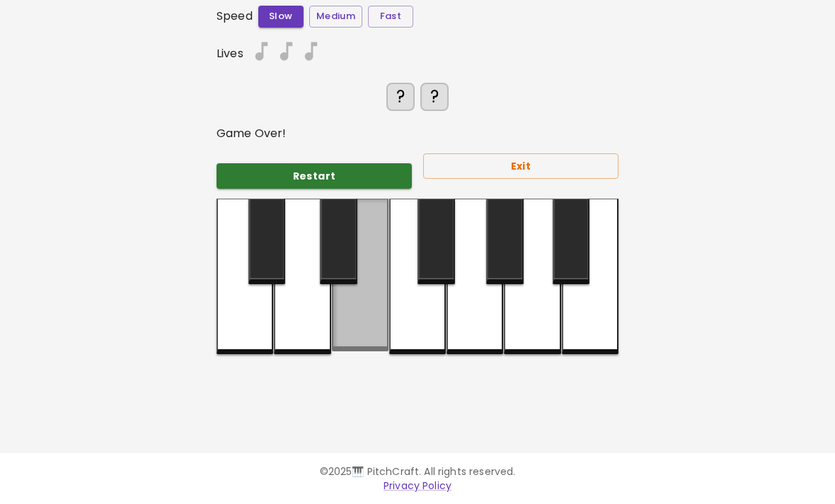
click at [332, 241] on div at bounding box center [338, 242] width 37 height 86
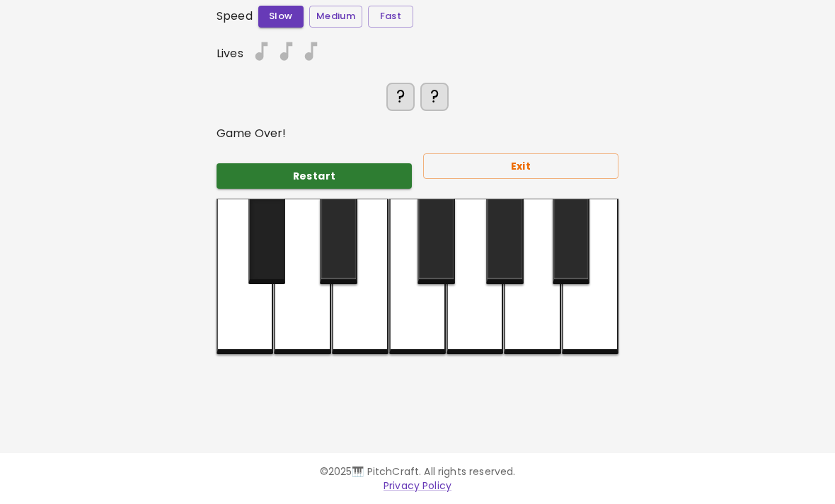
click at [275, 223] on div at bounding box center [266, 242] width 37 height 86
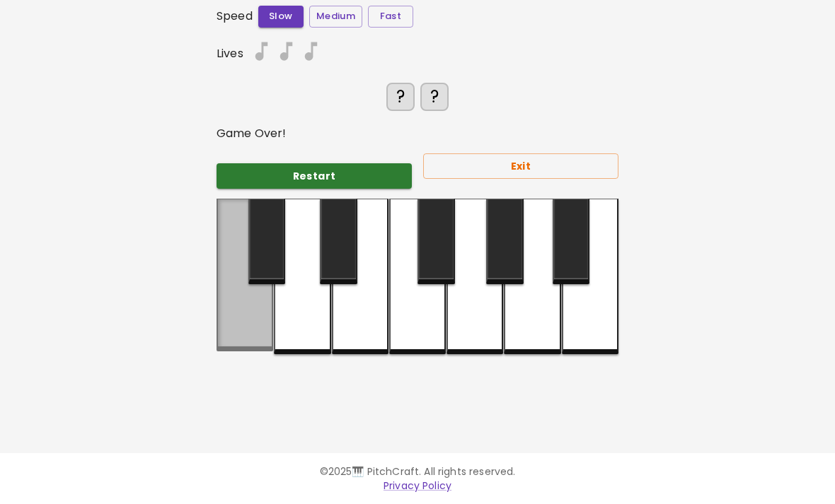
click at [250, 233] on div at bounding box center [266, 242] width 37 height 86
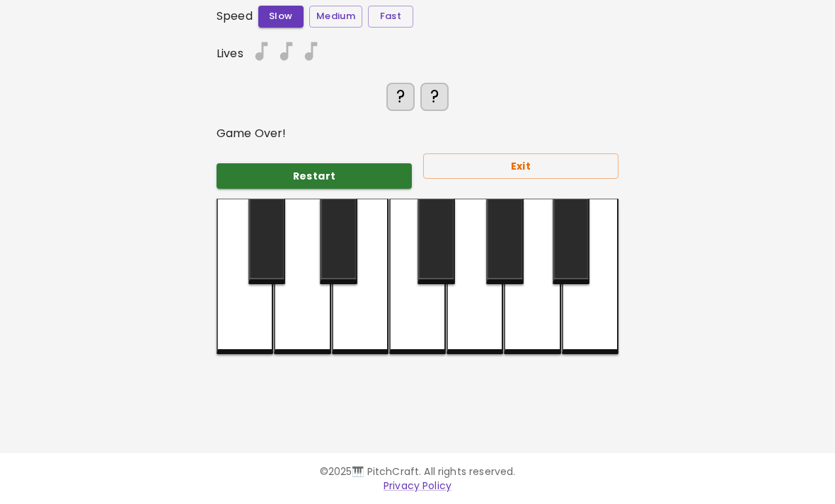
click at [267, 282] on div at bounding box center [244, 277] width 57 height 156
click at [340, 275] on div at bounding box center [360, 277] width 57 height 156
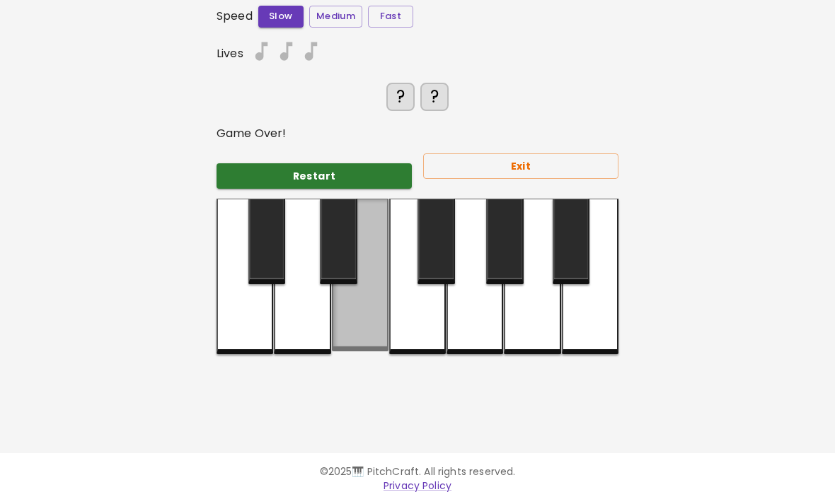
click at [378, 286] on div at bounding box center [360, 275] width 57 height 153
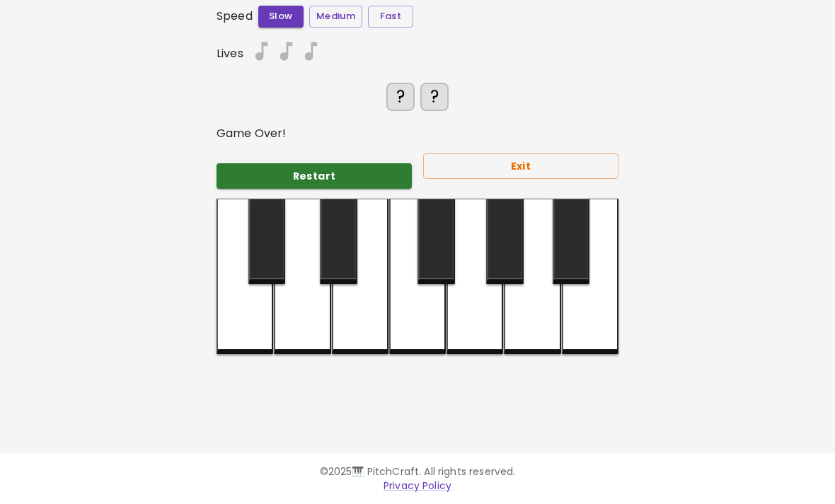
click at [417, 294] on div at bounding box center [417, 277] width 57 height 156
click at [429, 273] on div at bounding box center [417, 277] width 57 height 156
click at [451, 288] on div at bounding box center [474, 277] width 57 height 156
click at [472, 282] on div at bounding box center [474, 277] width 57 height 156
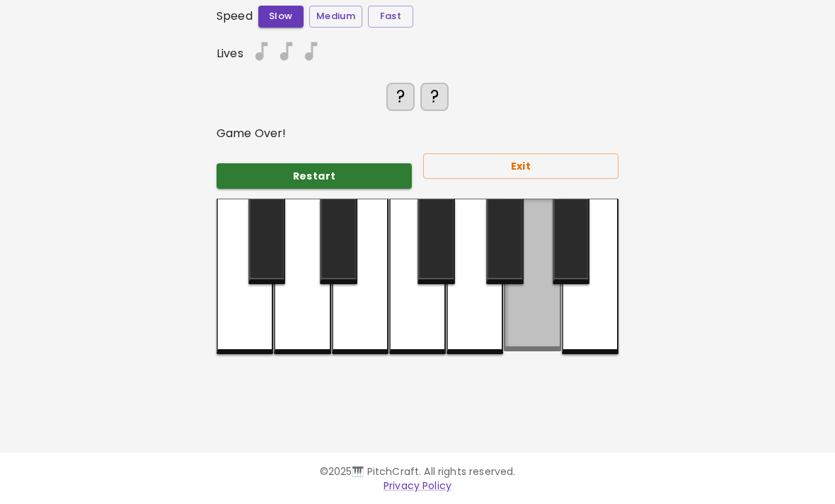
click at [507, 280] on div at bounding box center [532, 275] width 57 height 153
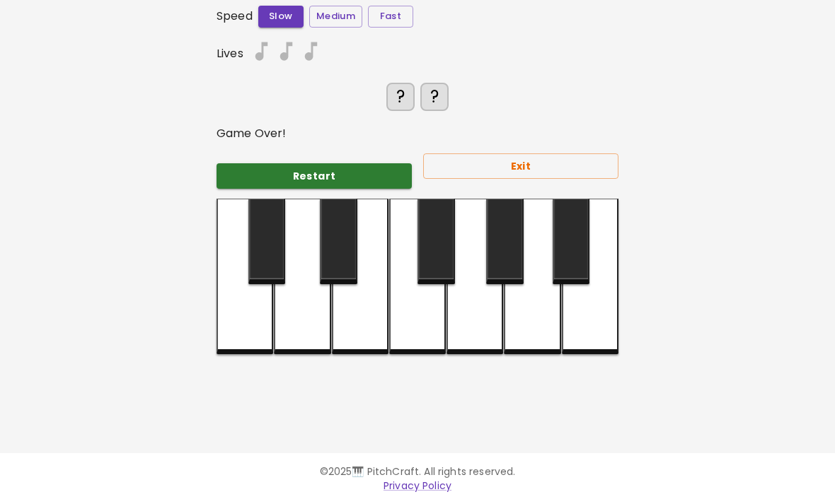
click at [531, 311] on div at bounding box center [532, 277] width 57 height 156
click at [559, 250] on div at bounding box center [570, 242] width 37 height 86
click at [560, 299] on div at bounding box center [532, 277] width 57 height 156
click at [584, 319] on div at bounding box center [590, 277] width 57 height 156
click at [579, 318] on div at bounding box center [590, 277] width 57 height 156
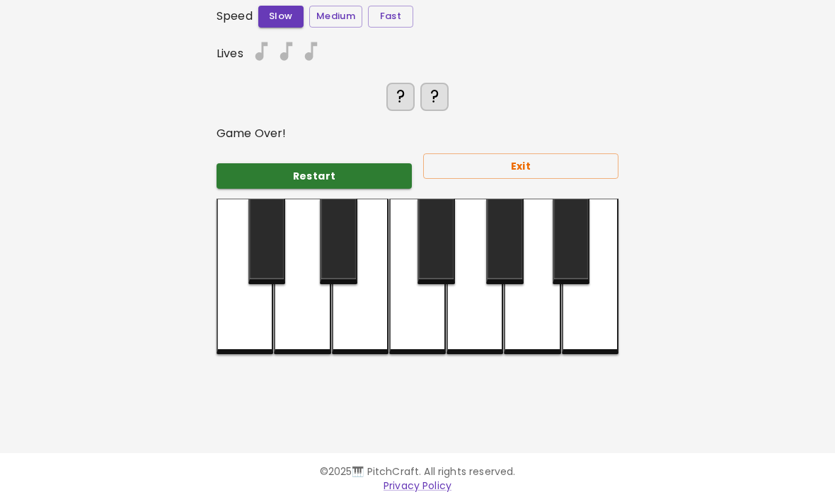
click at [579, 317] on div at bounding box center [590, 277] width 57 height 156
click at [542, 297] on div at bounding box center [532, 277] width 57 height 156
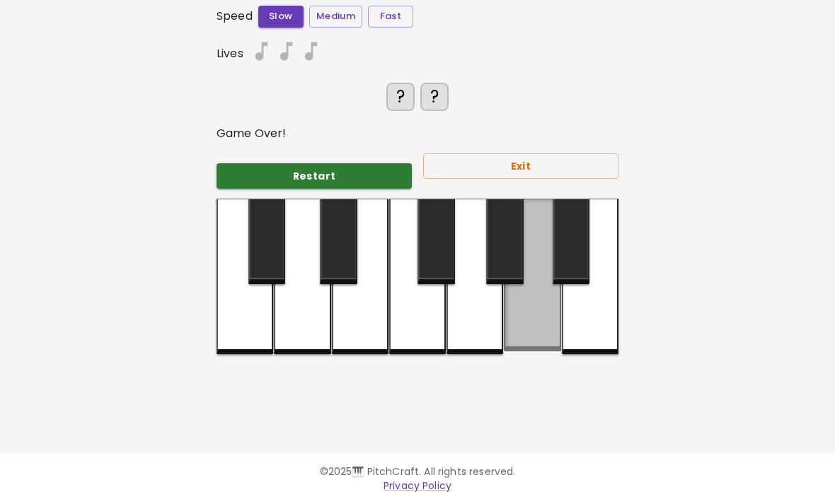
click at [523, 303] on div at bounding box center [532, 275] width 57 height 153
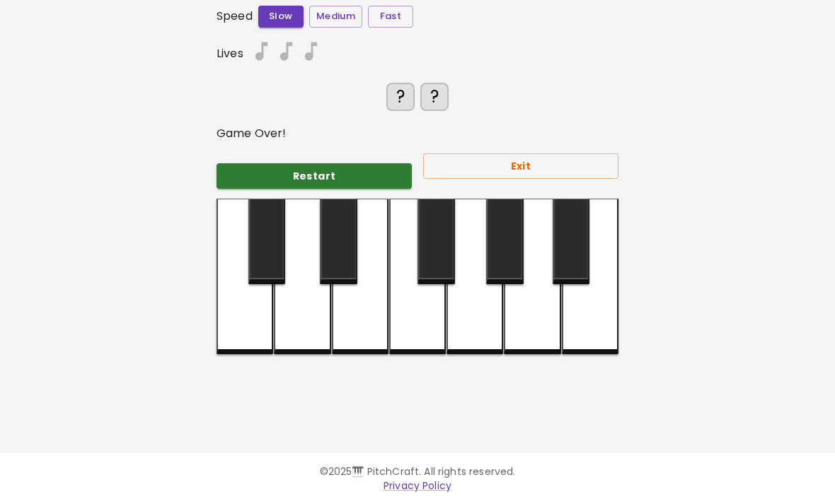
click at [491, 295] on div at bounding box center [474, 277] width 57 height 156
click at [471, 291] on div at bounding box center [474, 277] width 57 height 156
click at [446, 295] on div at bounding box center [474, 277] width 57 height 156
click at [422, 253] on div at bounding box center [435, 242] width 37 height 86
click at [424, 301] on div at bounding box center [417, 277] width 57 height 156
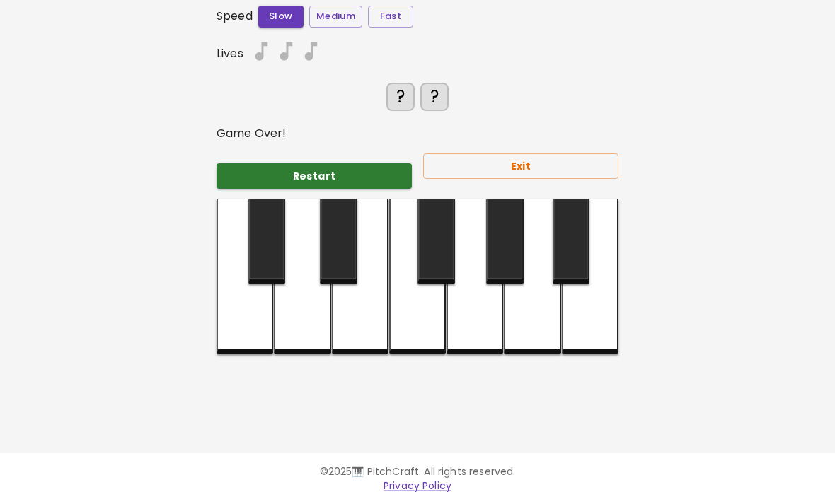
click at [385, 293] on div at bounding box center [360, 277] width 57 height 156
click at [368, 302] on div at bounding box center [360, 277] width 57 height 156
click at [512, 199] on div at bounding box center [504, 242] width 37 height 86
click at [338, 290] on div at bounding box center [360, 277] width 57 height 156
click at [320, 299] on div at bounding box center [302, 277] width 57 height 156
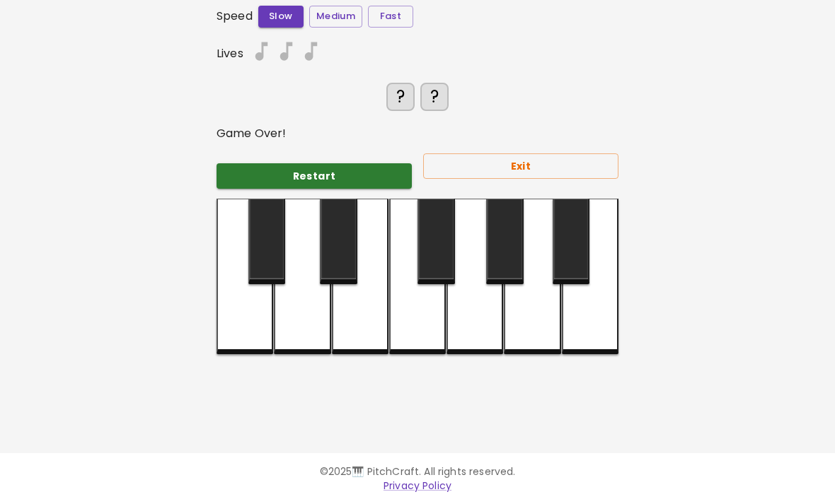
click at [263, 303] on div at bounding box center [244, 277] width 57 height 156
click at [260, 299] on div at bounding box center [244, 277] width 57 height 156
click at [261, 294] on div at bounding box center [244, 277] width 57 height 156
click at [363, 199] on div at bounding box center [360, 277] width 57 height 156
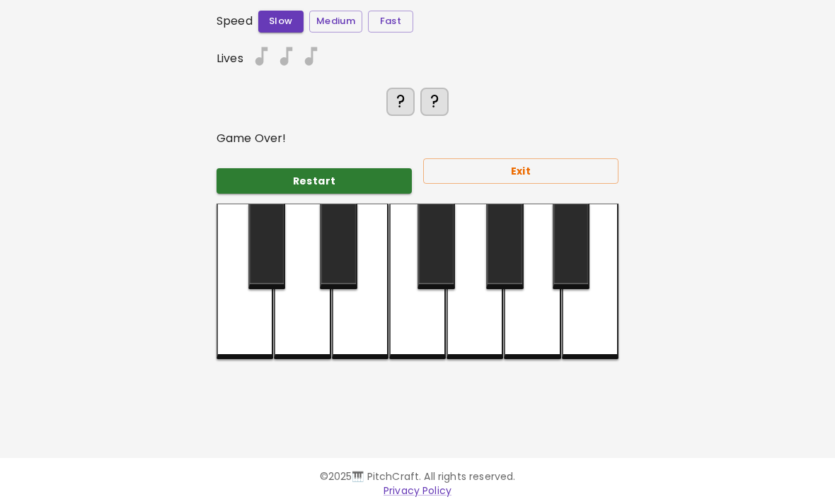
click at [367, 222] on div at bounding box center [360, 282] width 57 height 156
click at [378, 289] on div at bounding box center [360, 282] width 57 height 156
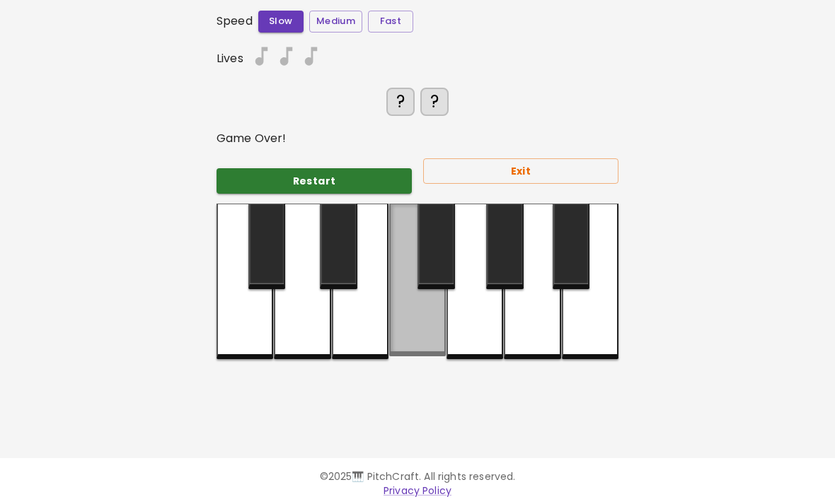
click at [446, 297] on div at bounding box center [474, 282] width 57 height 156
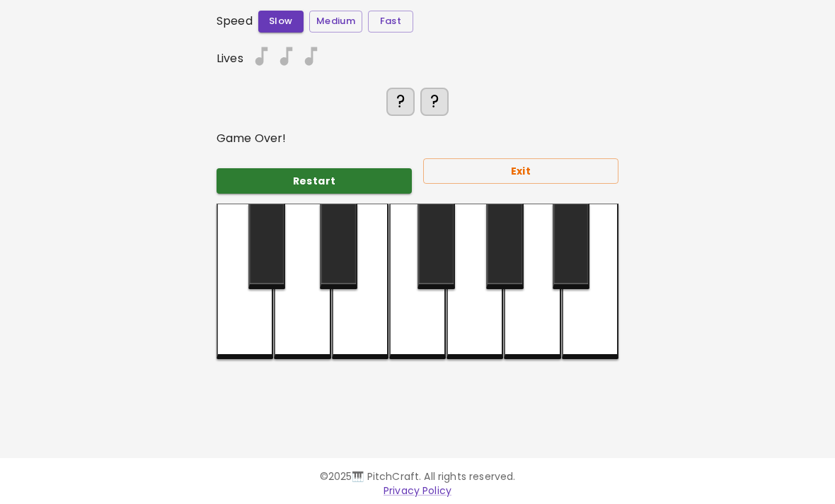
click at [443, 315] on div at bounding box center [417, 282] width 57 height 156
click at [479, 306] on div at bounding box center [474, 282] width 57 height 156
click at [499, 237] on div at bounding box center [504, 247] width 37 height 86
click at [517, 295] on div at bounding box center [532, 282] width 57 height 156
click at [547, 315] on div at bounding box center [532, 282] width 57 height 156
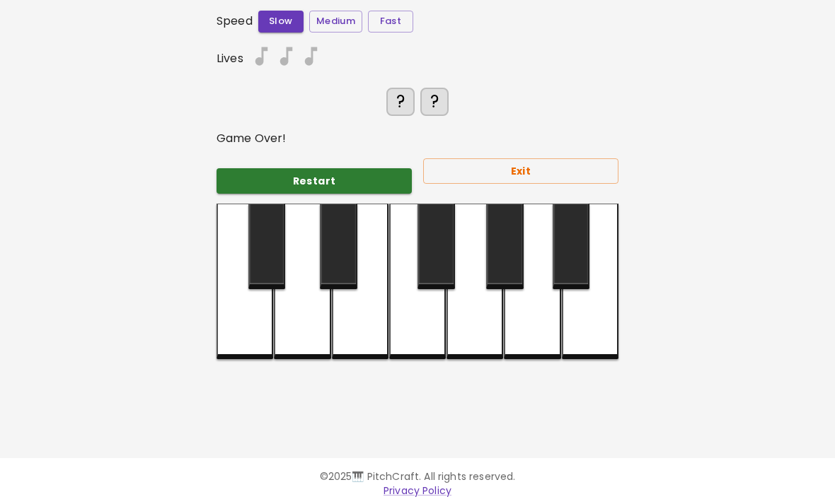
click at [595, 340] on div at bounding box center [590, 282] width 57 height 156
click at [556, 306] on div at bounding box center [532, 282] width 57 height 156
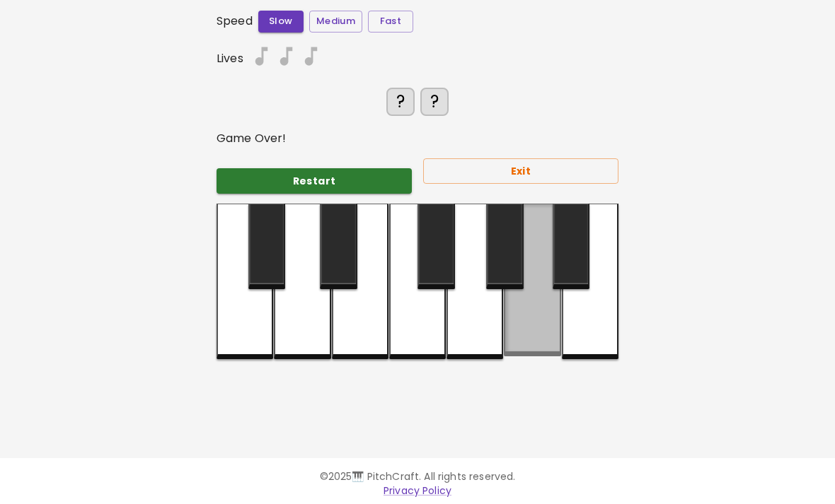
click at [540, 255] on div at bounding box center [532, 280] width 57 height 153
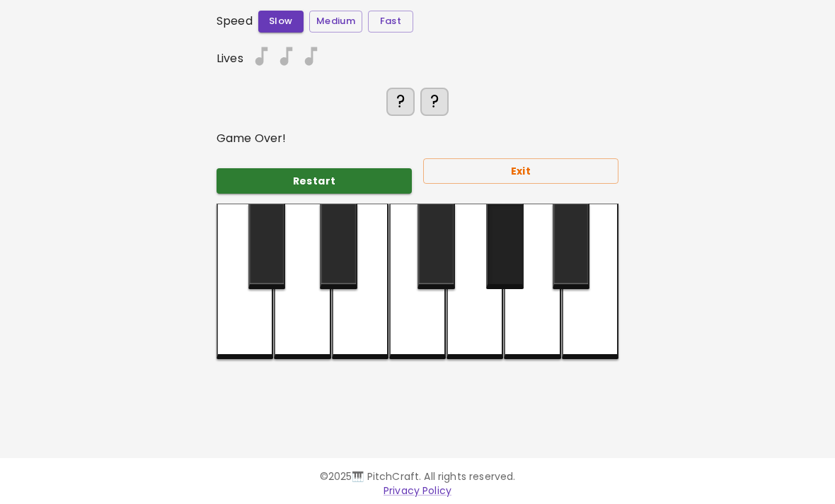
click at [501, 308] on div at bounding box center [474, 282] width 57 height 156
click at [488, 315] on div at bounding box center [474, 282] width 57 height 156
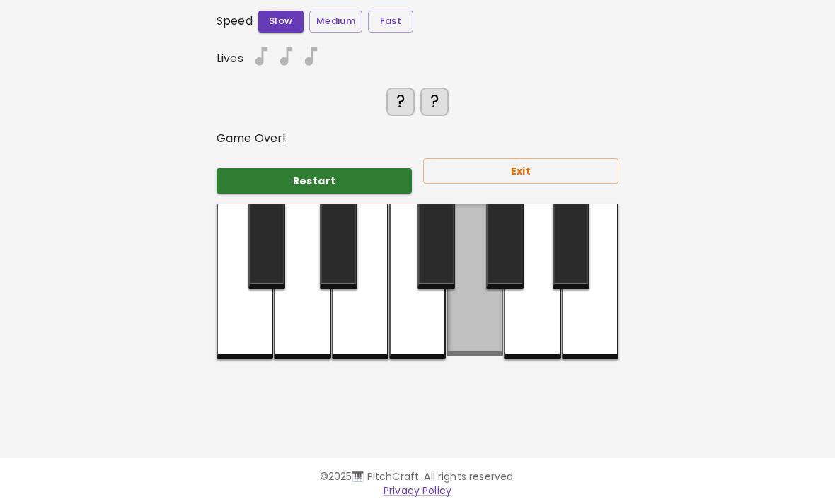
click at [464, 332] on div at bounding box center [474, 280] width 57 height 153
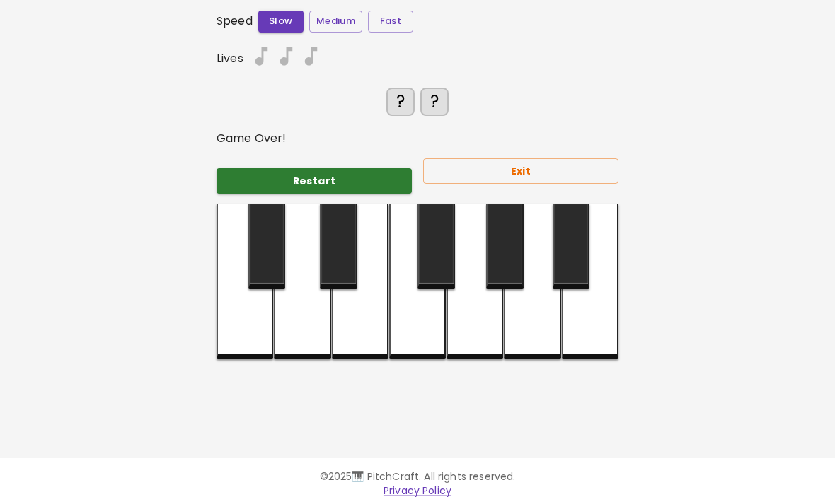
click at [427, 323] on div at bounding box center [417, 282] width 57 height 156
click at [409, 255] on div at bounding box center [417, 282] width 57 height 156
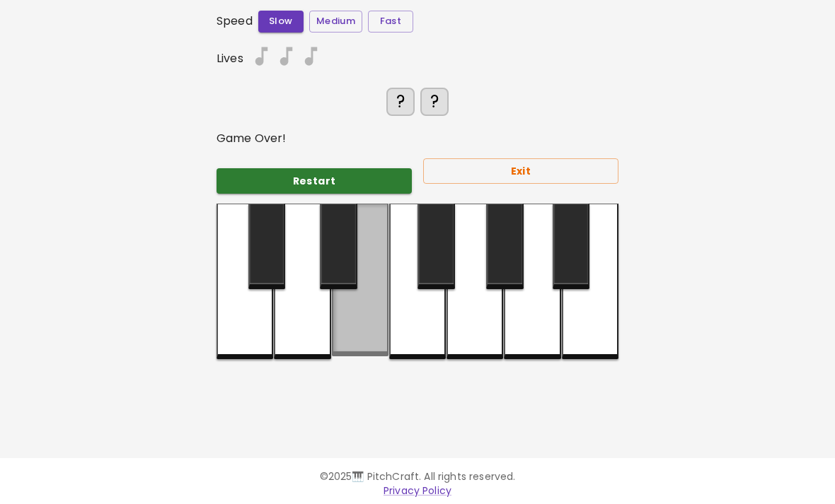
click at [405, 313] on div at bounding box center [417, 282] width 57 height 156
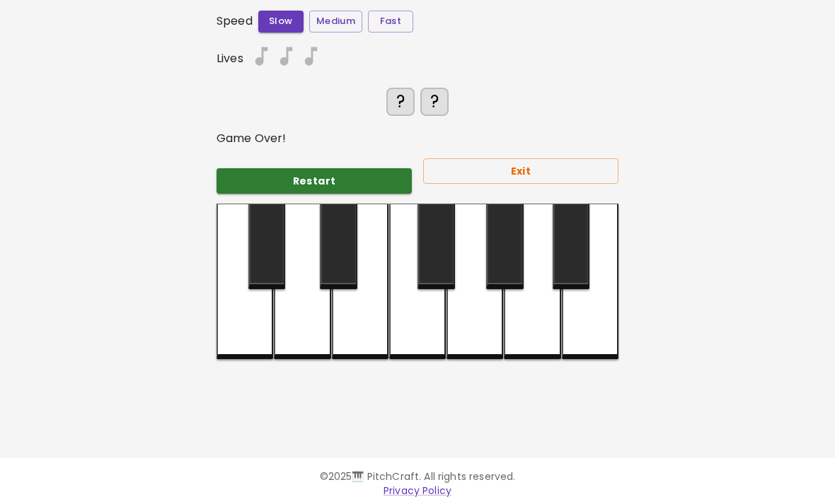
click at [395, 335] on div at bounding box center [417, 282] width 57 height 156
click at [391, 351] on div at bounding box center [417, 282] width 57 height 156
click at [361, 264] on div at bounding box center [360, 282] width 57 height 156
click at [367, 320] on div at bounding box center [360, 282] width 57 height 156
click at [315, 324] on div at bounding box center [302, 282] width 57 height 156
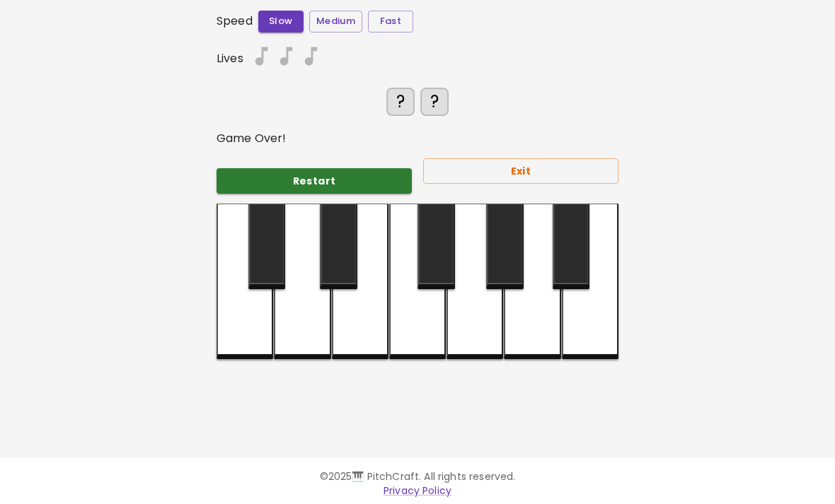
click at [294, 277] on div at bounding box center [302, 282] width 57 height 156
click at [287, 315] on div at bounding box center [302, 282] width 57 height 156
click at [263, 257] on div at bounding box center [266, 247] width 37 height 86
click at [256, 315] on div at bounding box center [244, 282] width 57 height 156
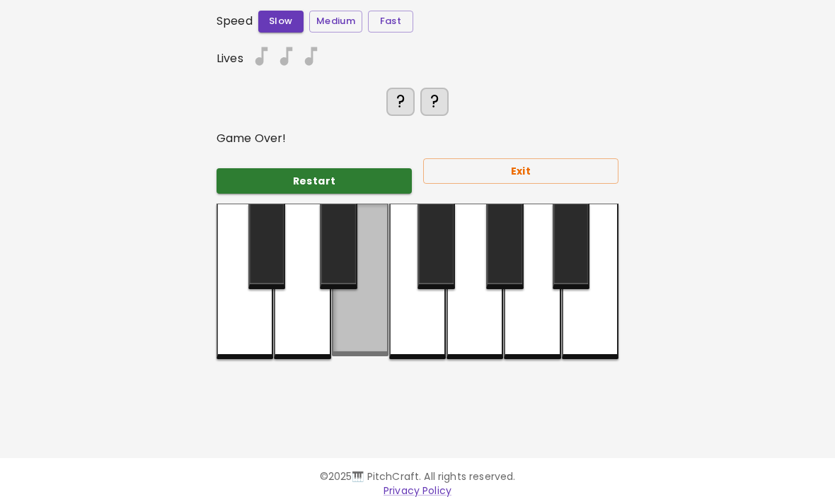
click at [289, 333] on div at bounding box center [302, 282] width 57 height 156
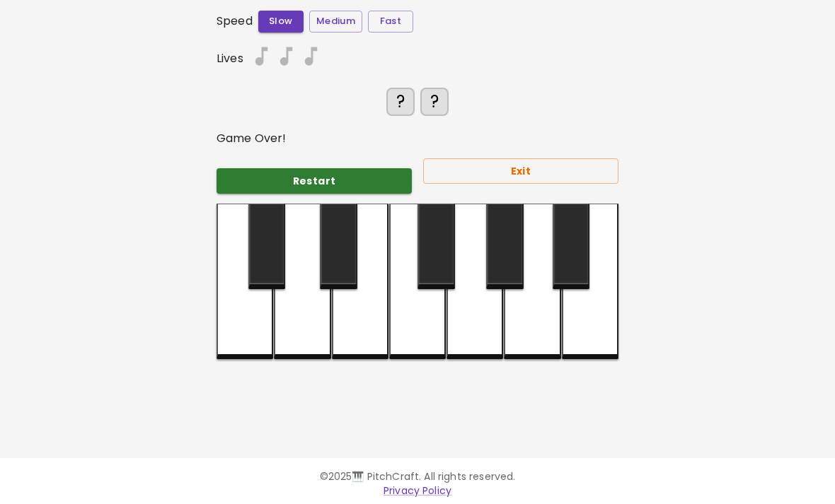
click at [334, 316] on div at bounding box center [360, 282] width 57 height 156
click at [330, 294] on div at bounding box center [302, 282] width 57 height 156
click at [323, 243] on div at bounding box center [338, 247] width 37 height 86
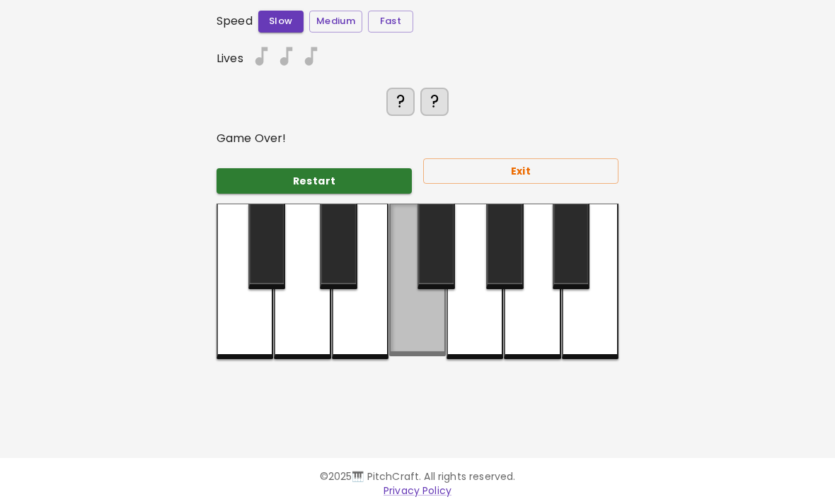
click at [405, 331] on div at bounding box center [417, 280] width 57 height 153
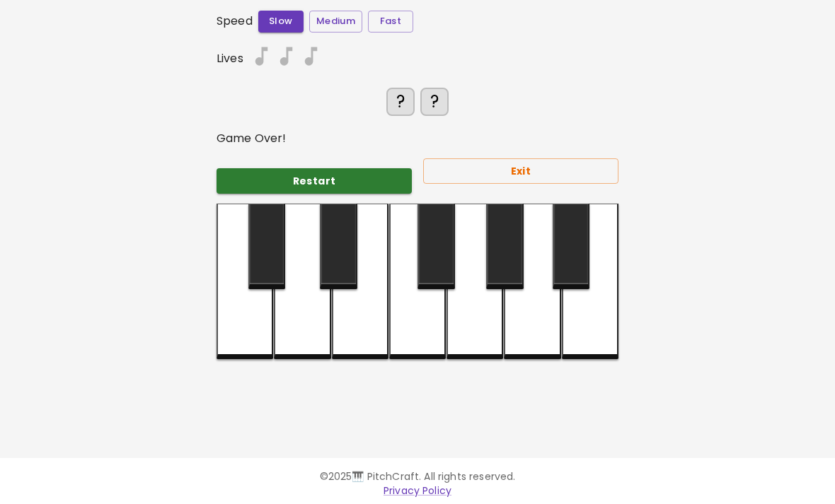
click at [436, 324] on div at bounding box center [417, 282] width 57 height 156
click at [482, 281] on div at bounding box center [474, 282] width 57 height 156
click at [499, 303] on div at bounding box center [474, 282] width 57 height 156
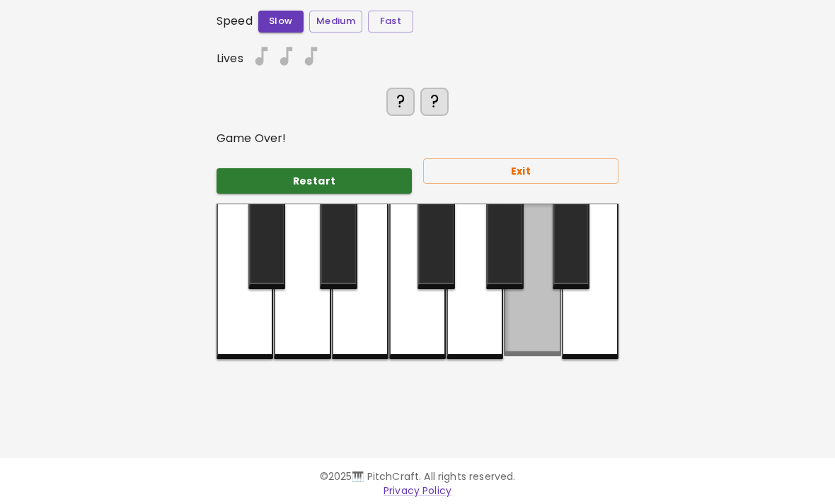
click at [529, 312] on div at bounding box center [532, 280] width 57 height 153
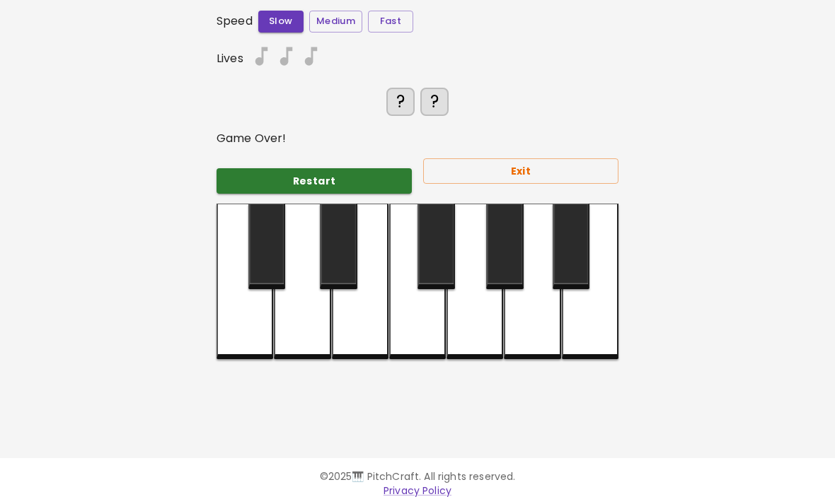
click at [546, 261] on div at bounding box center [532, 282] width 57 height 156
click at [591, 330] on div at bounding box center [590, 282] width 57 height 156
click at [557, 317] on div at bounding box center [532, 282] width 57 height 156
click at [523, 266] on div at bounding box center [504, 247] width 37 height 86
click at [463, 266] on div at bounding box center [474, 282] width 57 height 156
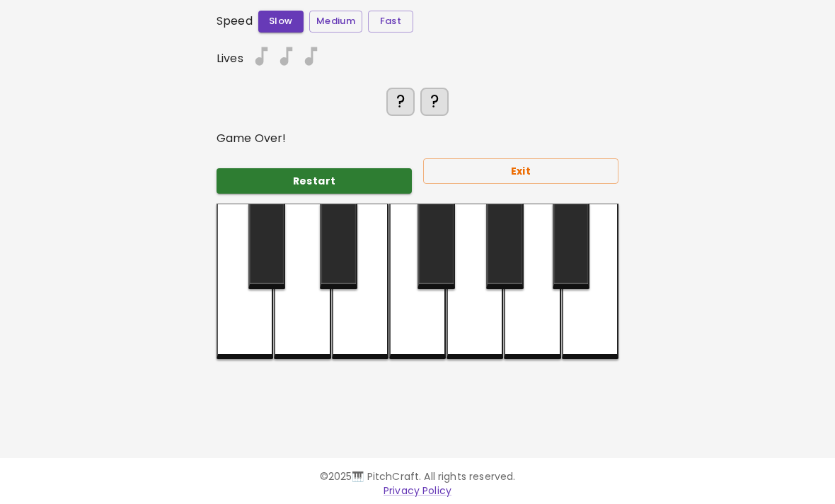
click at [436, 322] on div at bounding box center [417, 282] width 57 height 156
click at [418, 264] on div at bounding box center [435, 247] width 37 height 86
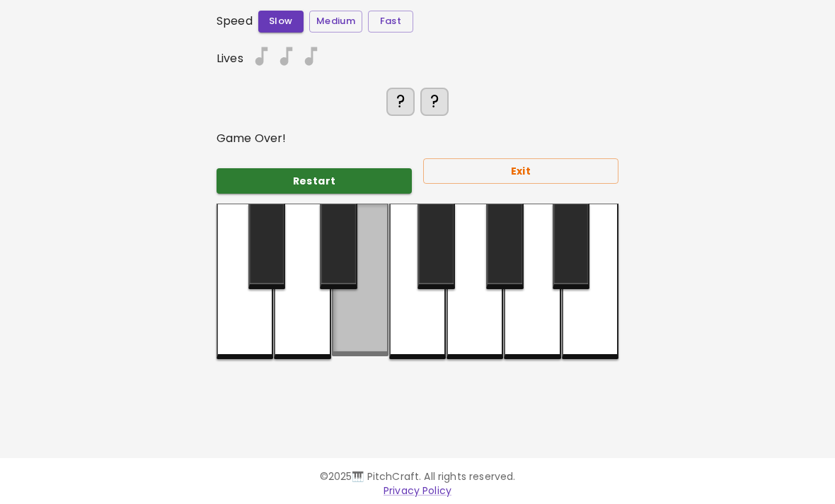
click at [418, 319] on div at bounding box center [417, 282] width 57 height 156
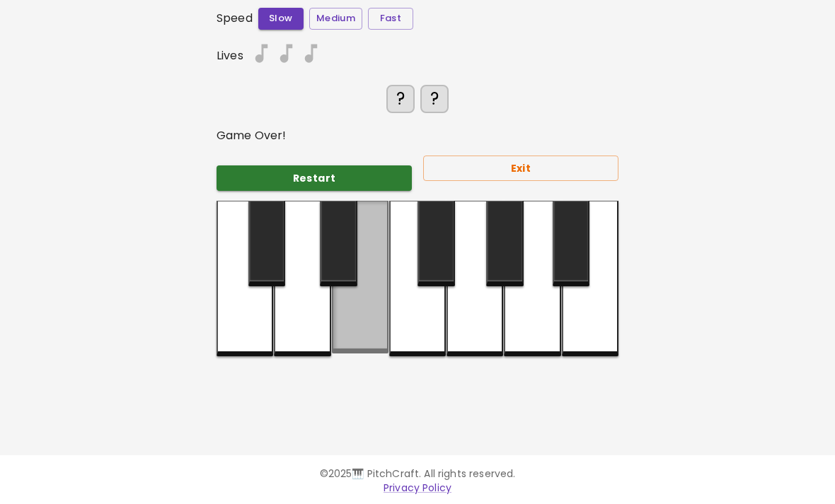
click at [323, 294] on div at bounding box center [302, 279] width 57 height 156
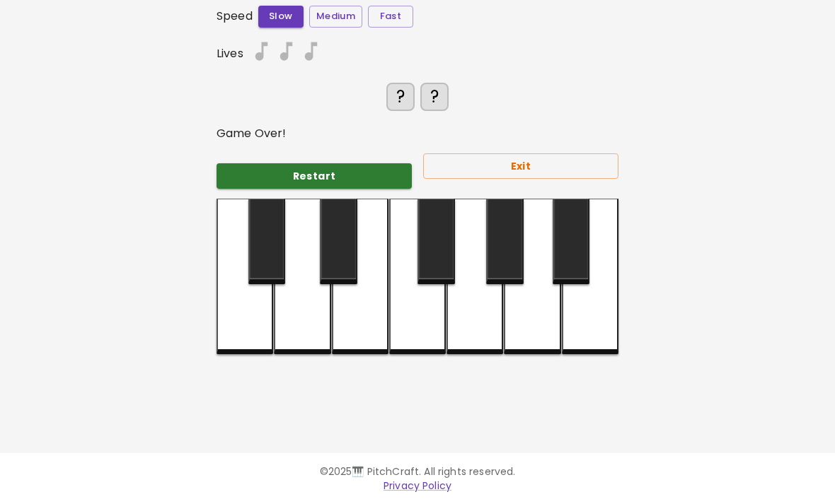
click at [296, 281] on div at bounding box center [302, 277] width 57 height 156
click at [360, 306] on div at bounding box center [360, 277] width 57 height 156
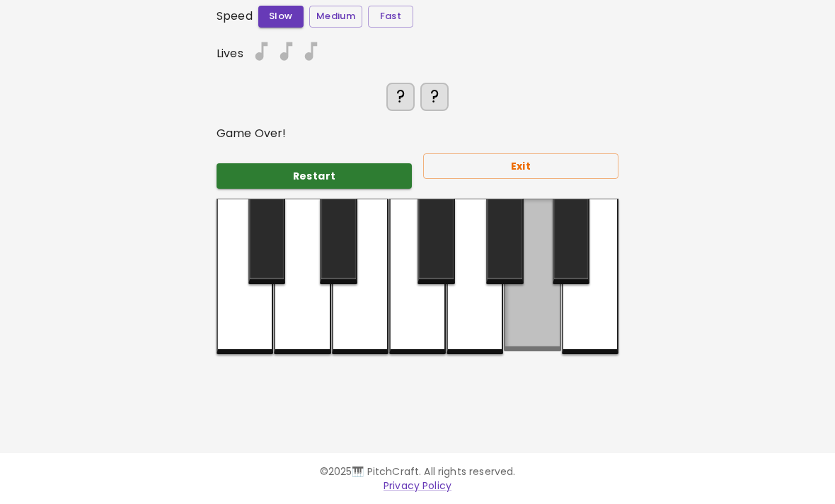
click at [506, 310] on div at bounding box center [532, 275] width 57 height 153
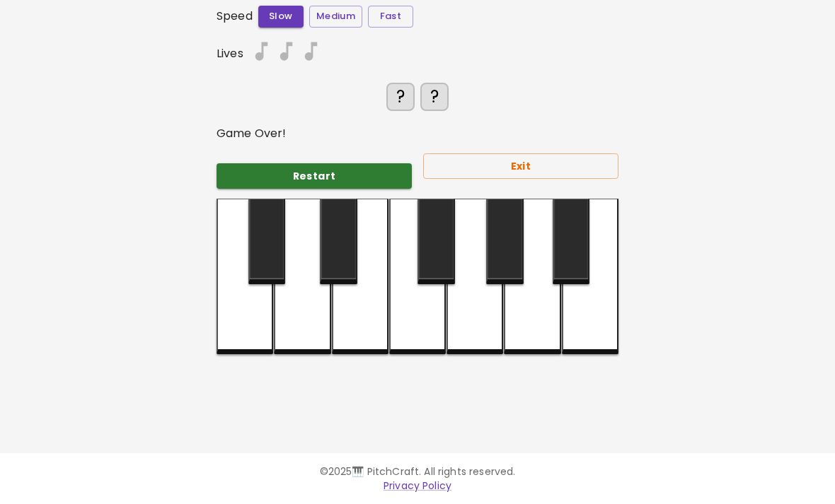
click at [523, 295] on div at bounding box center [532, 277] width 57 height 156
click at [538, 248] on div at bounding box center [532, 277] width 57 height 156
click at [550, 320] on div at bounding box center [532, 277] width 57 height 156
click at [572, 321] on div at bounding box center [590, 277] width 57 height 156
click at [552, 278] on div at bounding box center [570, 242] width 37 height 86
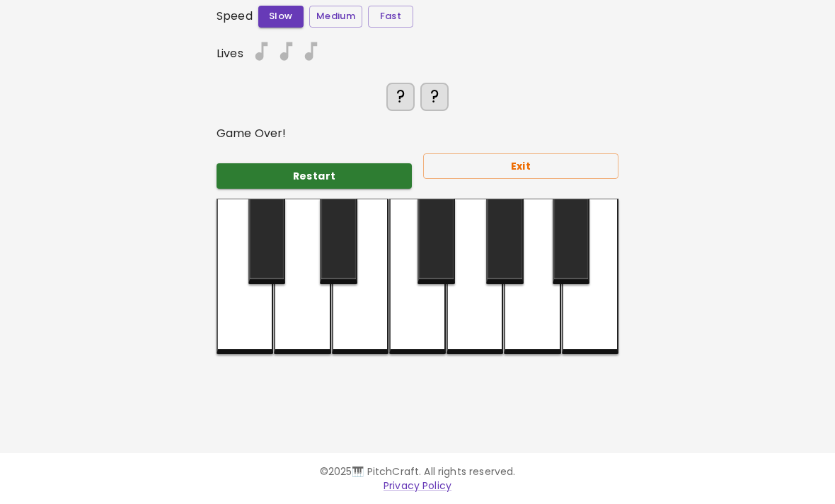
click at [494, 303] on div at bounding box center [474, 277] width 57 height 156
click at [448, 258] on div at bounding box center [435, 242] width 37 height 86
click at [453, 260] on div at bounding box center [435, 242] width 37 height 86
click at [339, 320] on div at bounding box center [360, 277] width 57 height 156
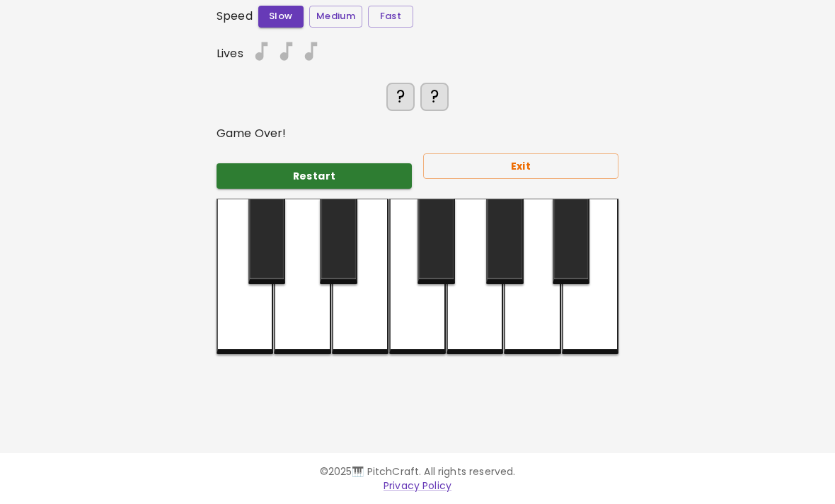
click at [309, 301] on div at bounding box center [302, 277] width 57 height 156
click at [262, 306] on div at bounding box center [244, 277] width 57 height 156
click at [344, 237] on div at bounding box center [338, 242] width 37 height 86
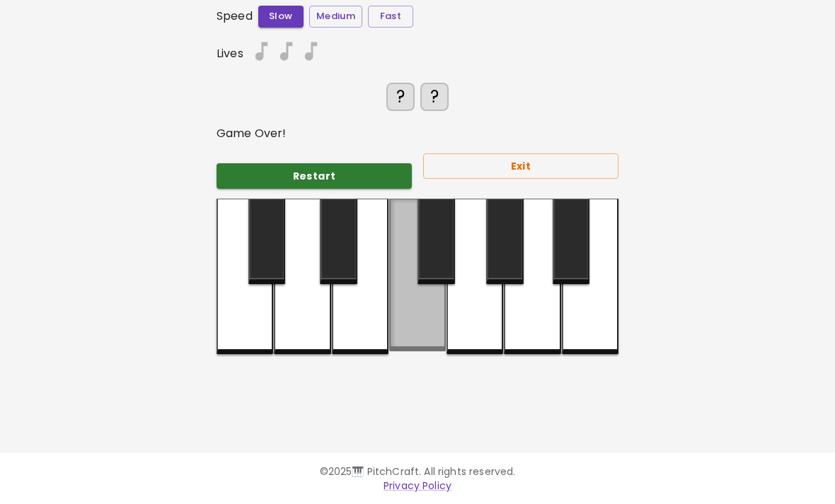
click at [419, 319] on div at bounding box center [417, 275] width 57 height 153
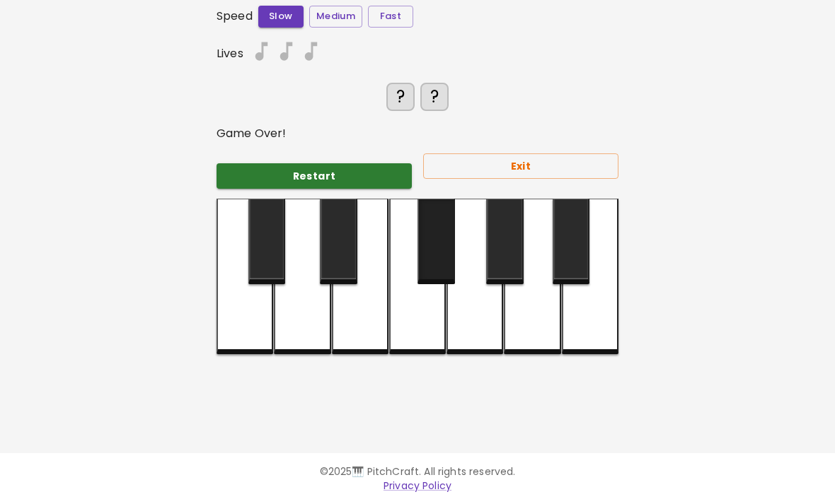
click at [439, 266] on div at bounding box center [435, 242] width 37 height 86
click at [451, 293] on div at bounding box center [474, 277] width 57 height 156
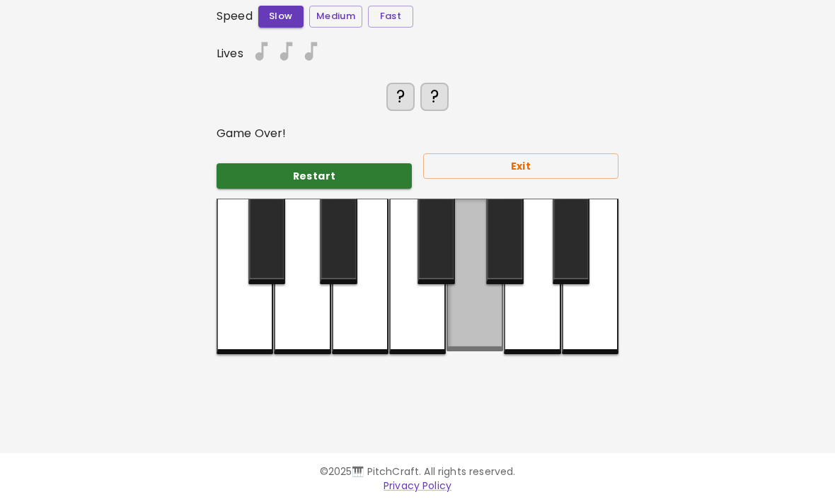
click at [492, 313] on div at bounding box center [474, 275] width 57 height 153
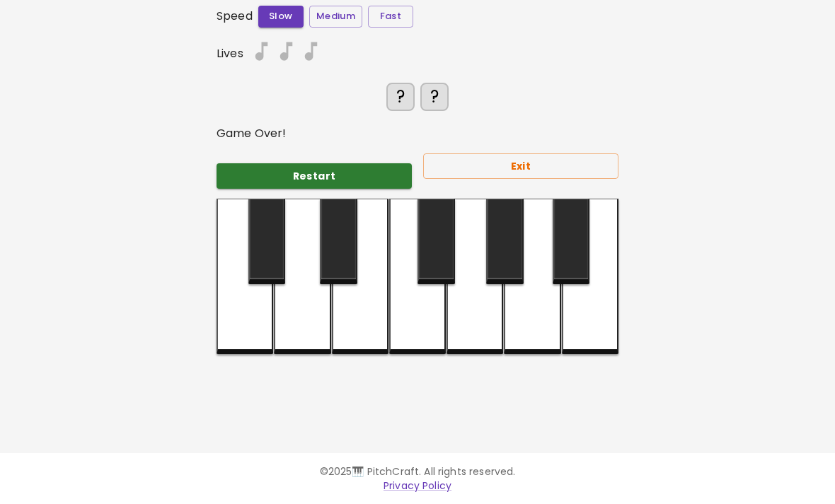
click at [498, 256] on div at bounding box center [504, 242] width 37 height 86
click at [509, 305] on div at bounding box center [532, 277] width 57 height 156
click at [555, 275] on div at bounding box center [570, 242] width 37 height 86
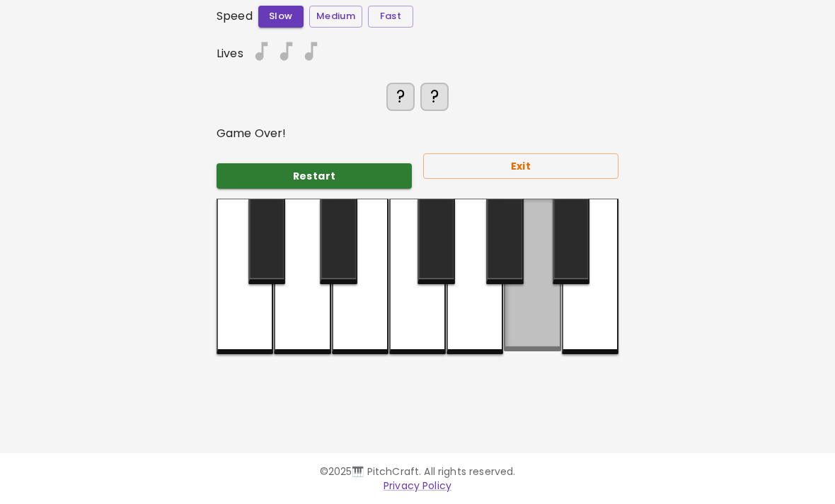
click at [557, 311] on div at bounding box center [532, 275] width 57 height 153
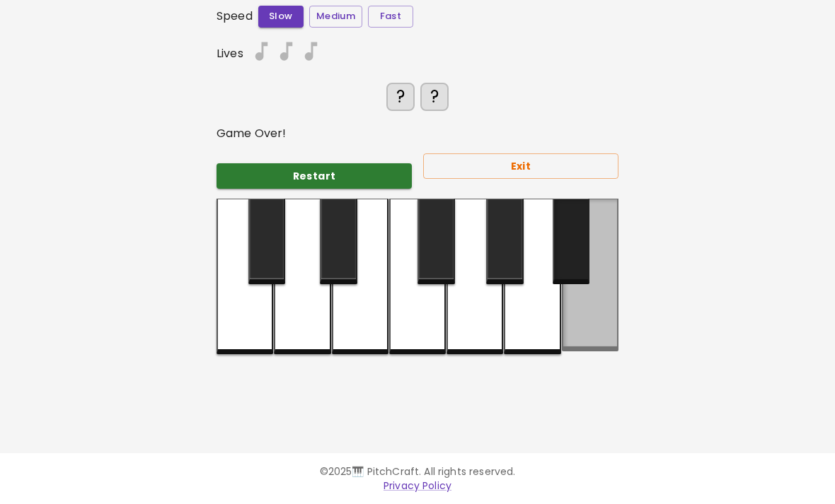
click at [579, 267] on div at bounding box center [570, 242] width 37 height 86
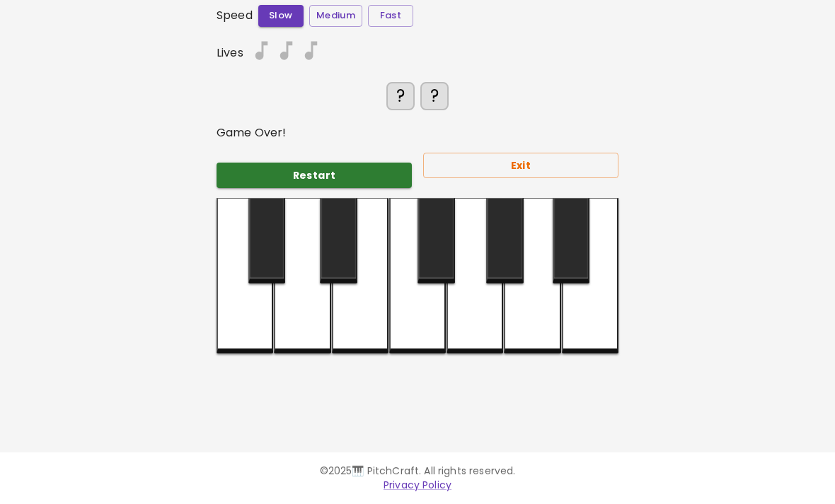
scroll to position [151, 0]
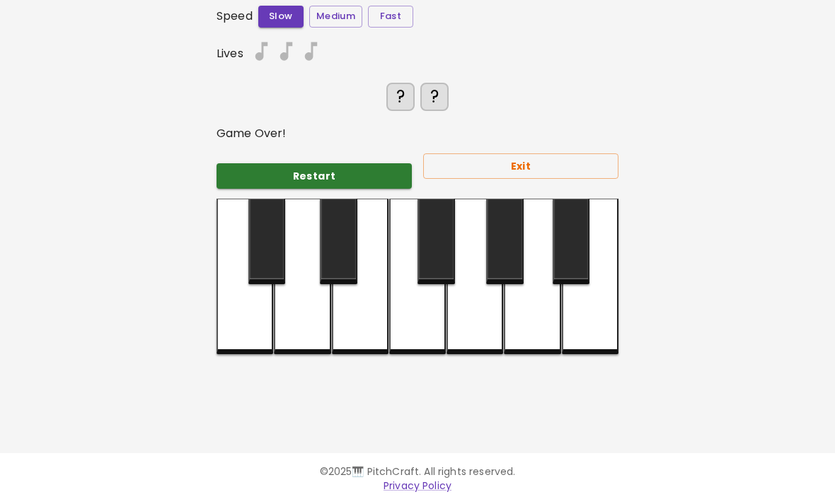
click at [522, 312] on div at bounding box center [532, 277] width 57 height 156
click at [503, 271] on div at bounding box center [474, 277] width 57 height 156
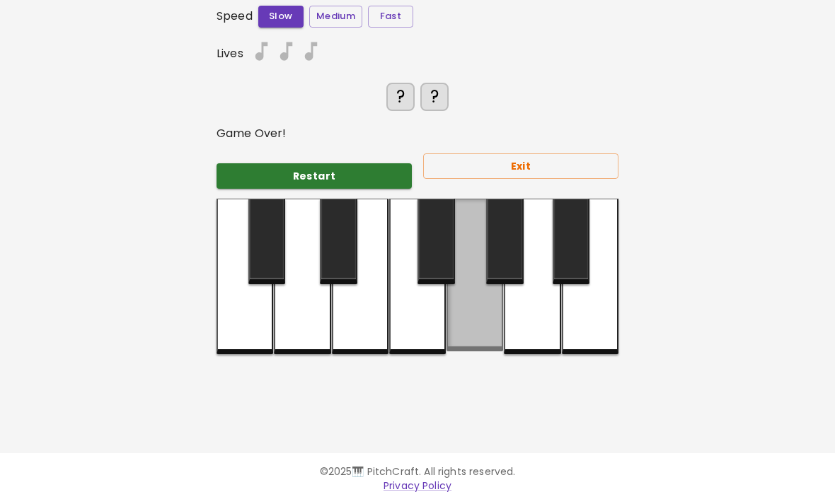
click at [438, 270] on div at bounding box center [435, 242] width 37 height 86
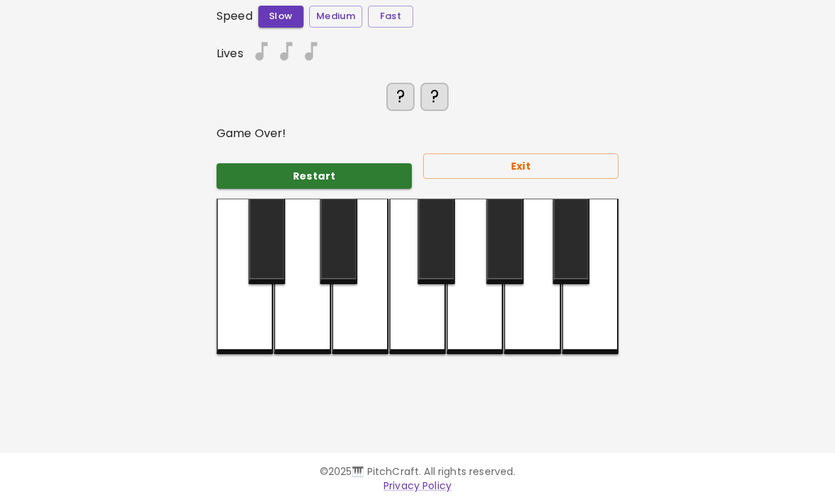
click at [386, 262] on div at bounding box center [360, 277] width 57 height 156
click at [303, 294] on div at bounding box center [302, 277] width 57 height 156
click at [281, 252] on div at bounding box center [266, 242] width 37 height 86
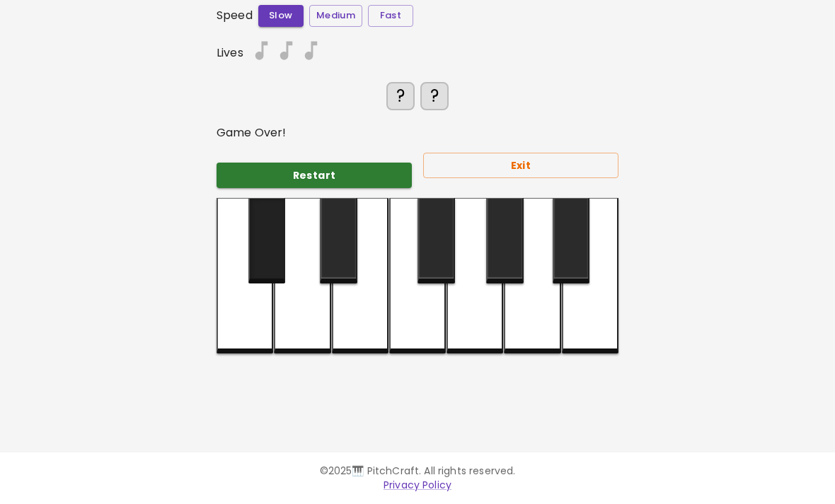
scroll to position [152, 0]
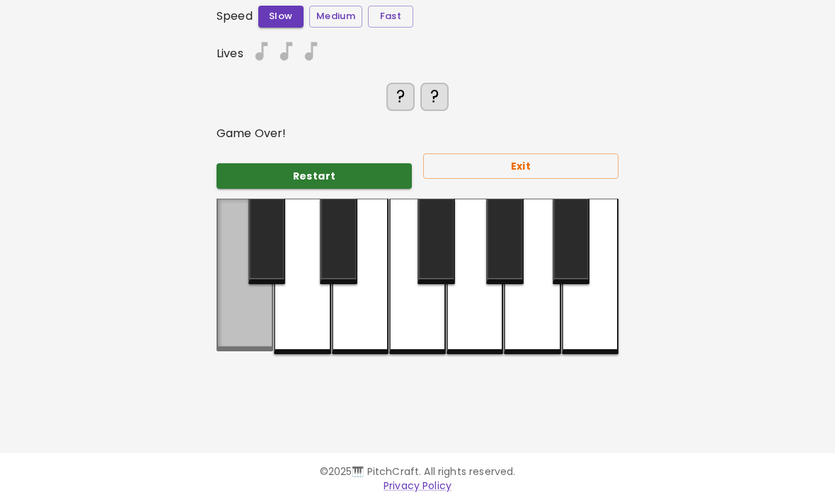
click at [248, 289] on div at bounding box center [244, 275] width 57 height 153
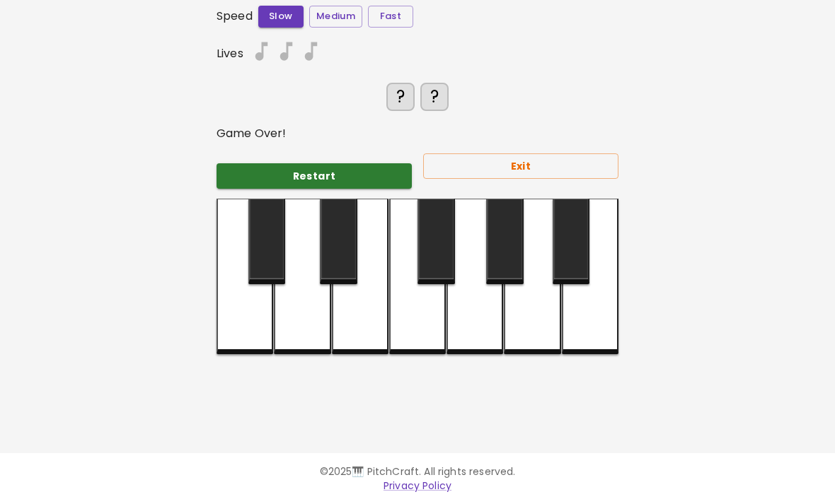
click at [336, 232] on div at bounding box center [338, 242] width 37 height 86
click at [325, 228] on div at bounding box center [338, 242] width 37 height 86
click at [345, 277] on div at bounding box center [360, 277] width 57 height 156
click at [325, 224] on div at bounding box center [338, 242] width 37 height 86
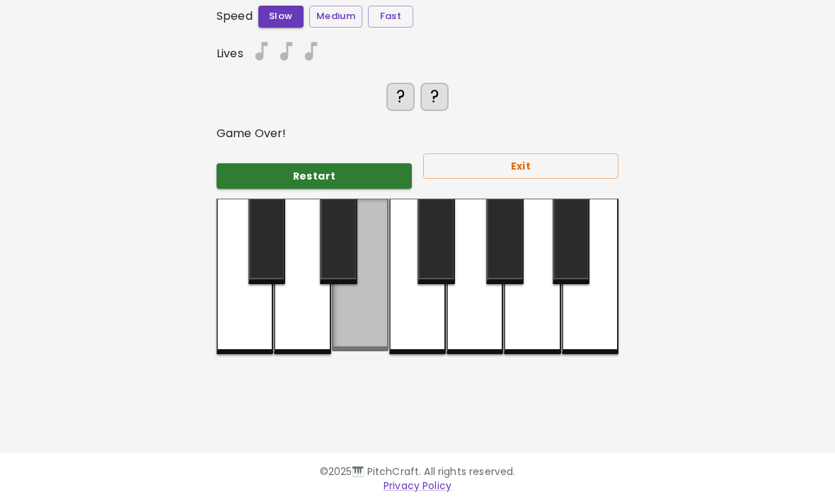
click at [353, 315] on div at bounding box center [360, 275] width 57 height 153
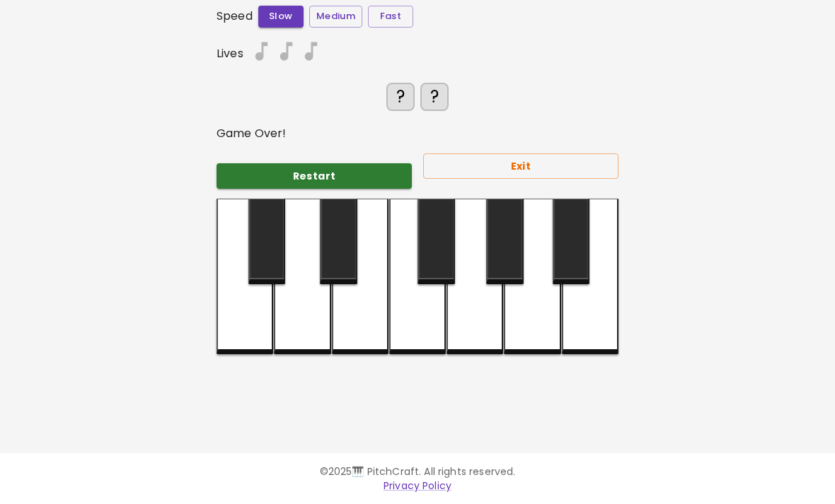
click at [400, 332] on div at bounding box center [417, 277] width 57 height 156
click at [399, 289] on div at bounding box center [417, 277] width 57 height 156
click at [419, 270] on div at bounding box center [417, 277] width 57 height 156
click at [448, 303] on div at bounding box center [474, 277] width 57 height 156
click at [481, 299] on div at bounding box center [474, 277] width 57 height 156
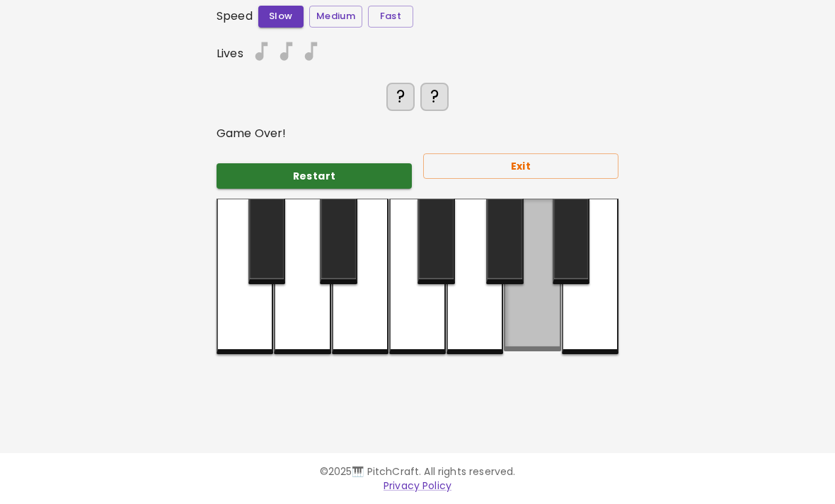
click at [550, 221] on div at bounding box center [532, 275] width 57 height 153
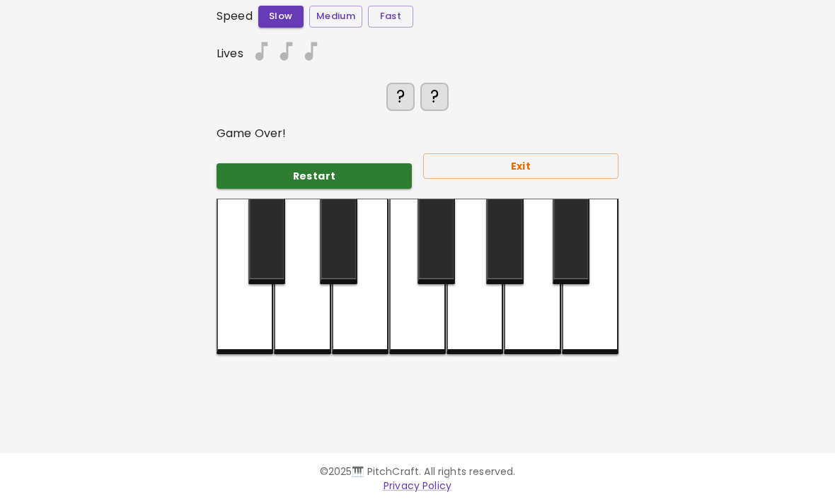
click at [540, 291] on div at bounding box center [532, 277] width 57 height 156
click at [558, 248] on div at bounding box center [570, 242] width 37 height 86
click at [520, 306] on div at bounding box center [532, 277] width 57 height 156
click at [455, 274] on div at bounding box center [474, 277] width 57 height 156
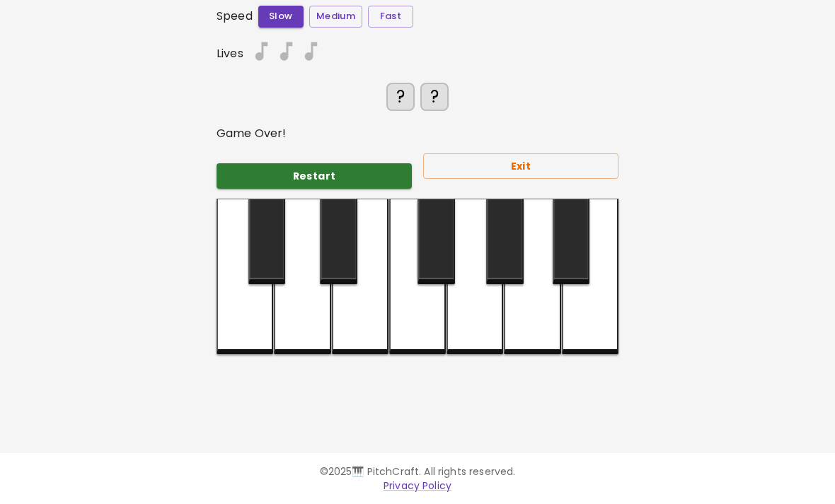
click at [428, 236] on div at bounding box center [435, 242] width 37 height 86
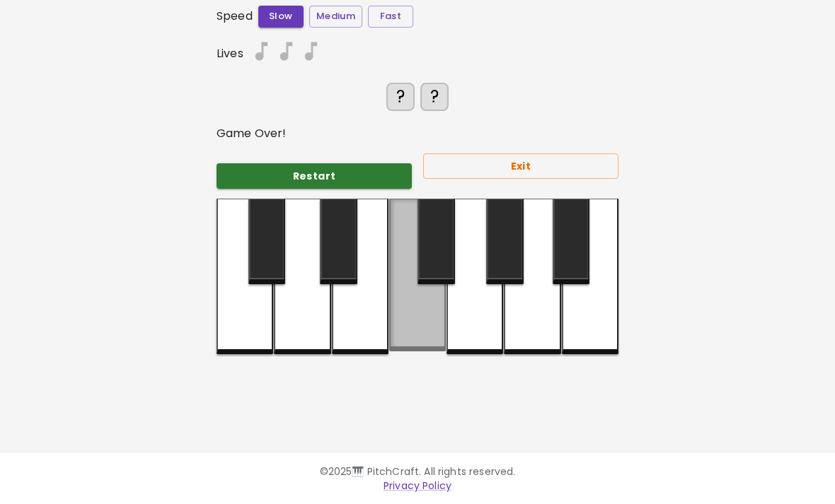
click at [400, 242] on div at bounding box center [417, 275] width 57 height 153
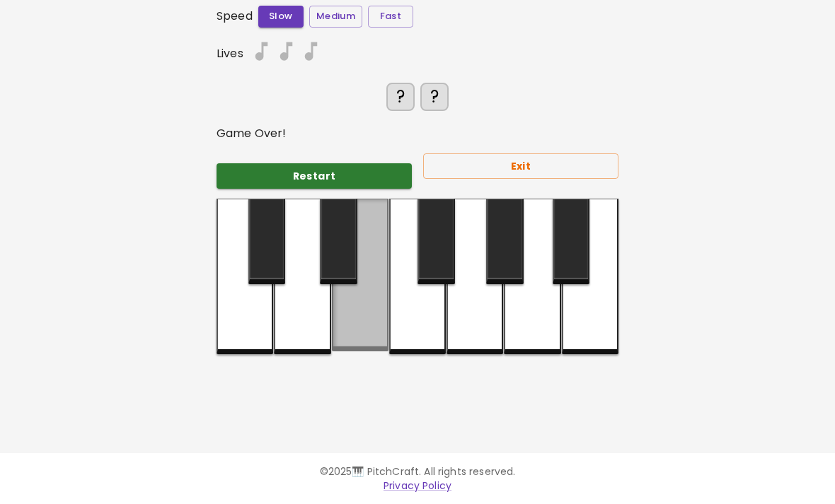
click at [357, 228] on div at bounding box center [338, 242] width 37 height 86
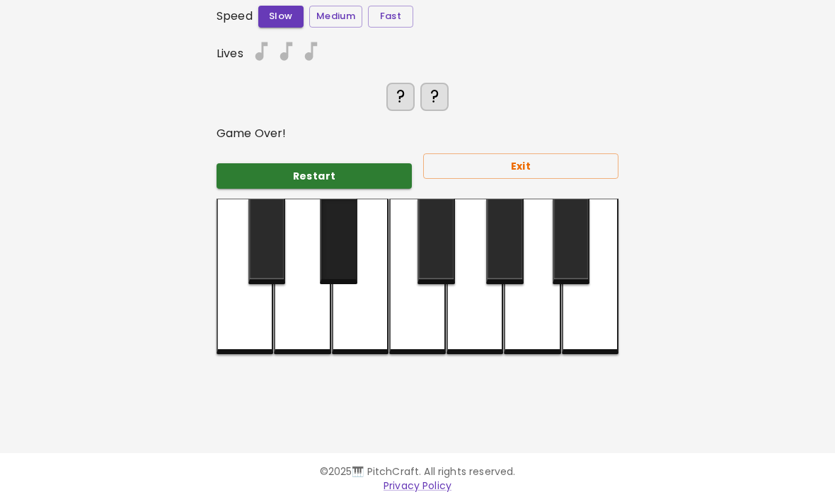
click at [323, 283] on div at bounding box center [302, 277] width 57 height 156
click at [279, 268] on div at bounding box center [302, 277] width 57 height 156
click at [279, 278] on div at bounding box center [302, 277] width 57 height 156
click at [266, 271] on div at bounding box center [244, 277] width 57 height 156
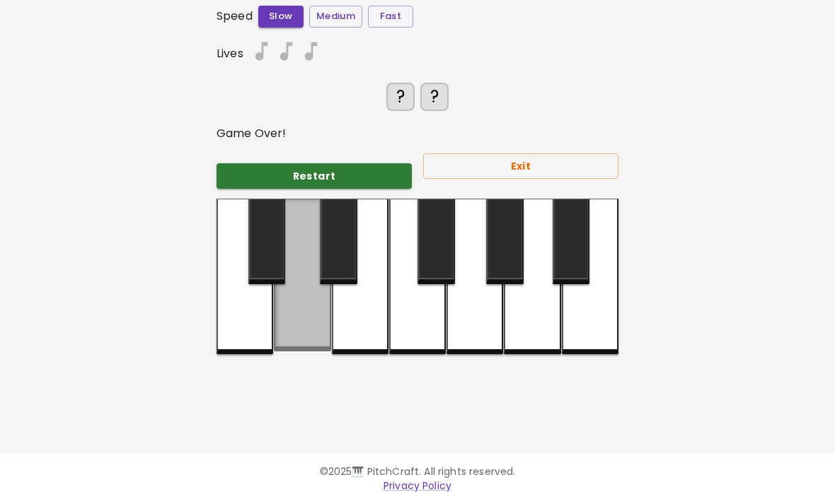
click at [289, 230] on div at bounding box center [302, 275] width 57 height 153
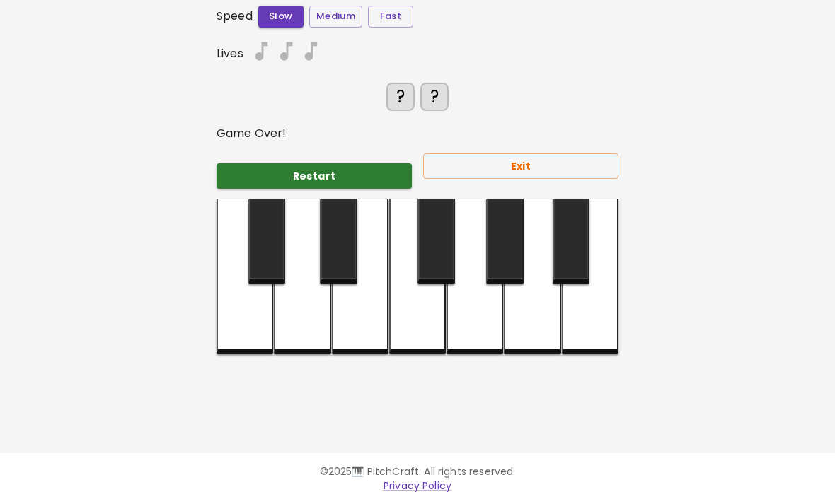
click at [313, 289] on div at bounding box center [302, 277] width 57 height 156
click at [347, 260] on div at bounding box center [338, 242] width 37 height 86
